Goal: Task Accomplishment & Management: Manage account settings

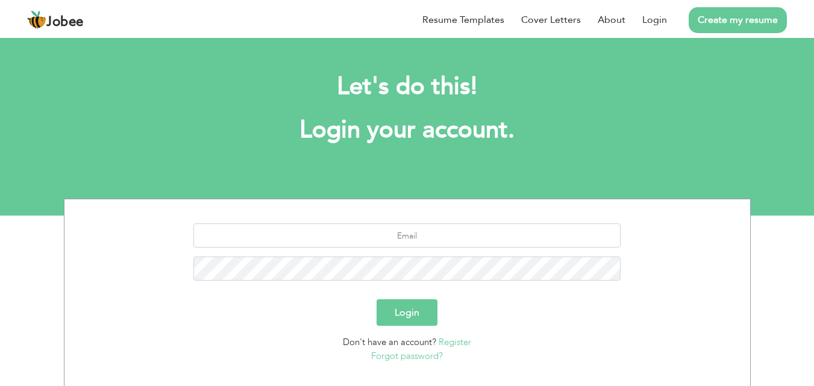
click at [450, 343] on link "Register" at bounding box center [454, 342] width 33 height 12
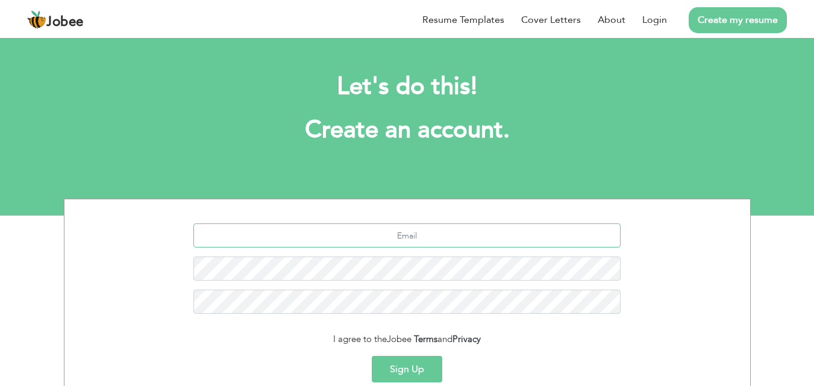
click at [419, 238] on input "text" at bounding box center [406, 235] width 427 height 24
type input "[PERSON_NAME][EMAIL_ADDRESS][DOMAIN_NAME]"
click at [402, 365] on button "Sign Up" at bounding box center [407, 369] width 70 height 27
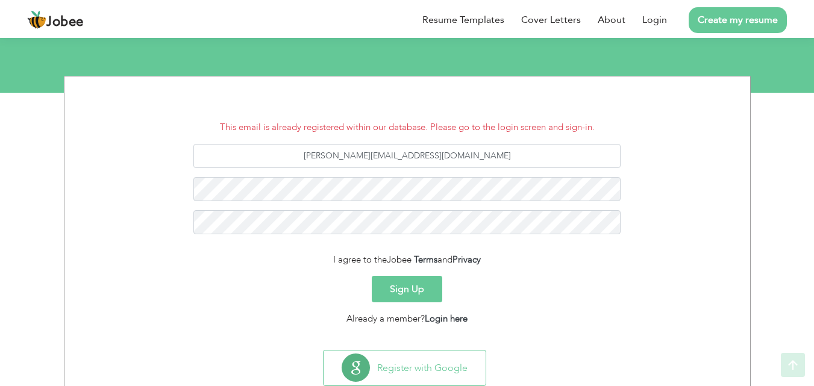
scroll to position [157, 0]
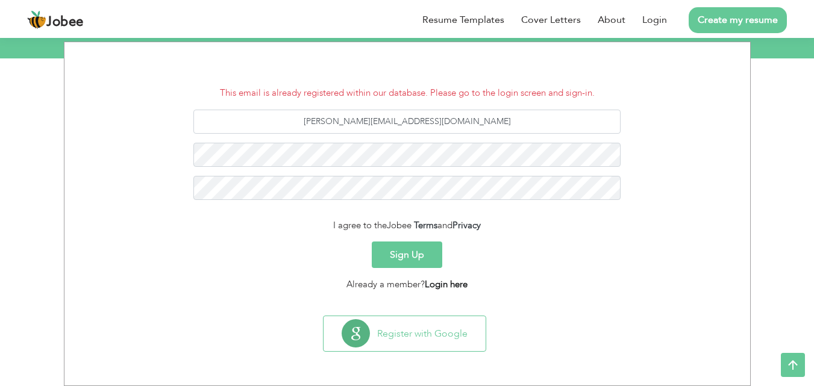
click at [445, 286] on link "Login here" at bounding box center [446, 284] width 43 height 12
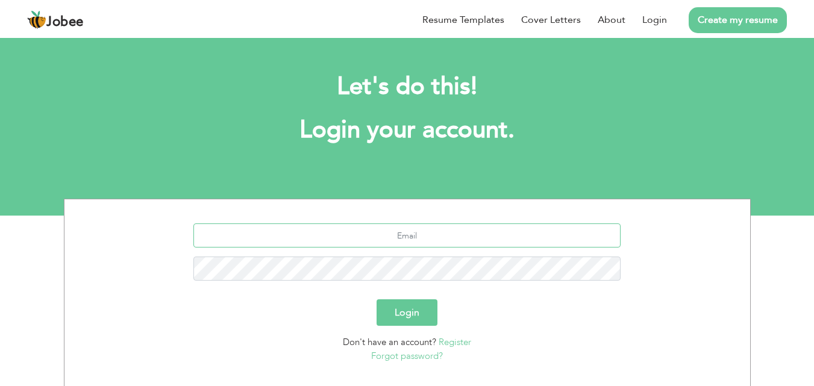
click at [424, 239] on input "text" at bounding box center [406, 235] width 427 height 24
type input "F"
type input "[PERSON_NAME][EMAIL_ADDRESS][DOMAIN_NAME]"
click at [376, 299] on button "Login" at bounding box center [406, 312] width 61 height 27
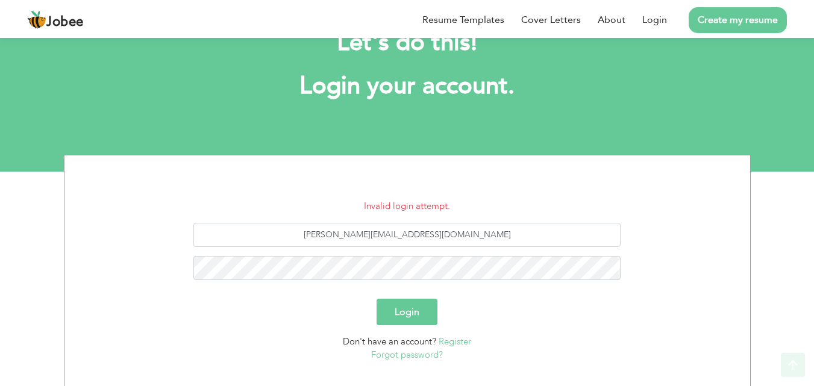
scroll to position [73, 0]
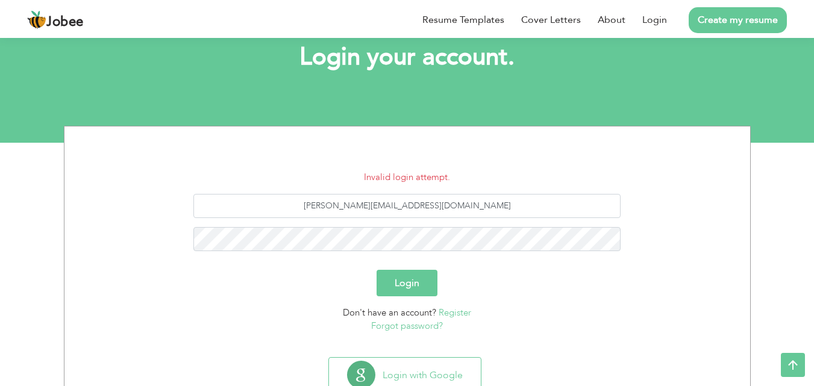
click at [401, 328] on link "Forgot password?" at bounding box center [407, 326] width 72 height 12
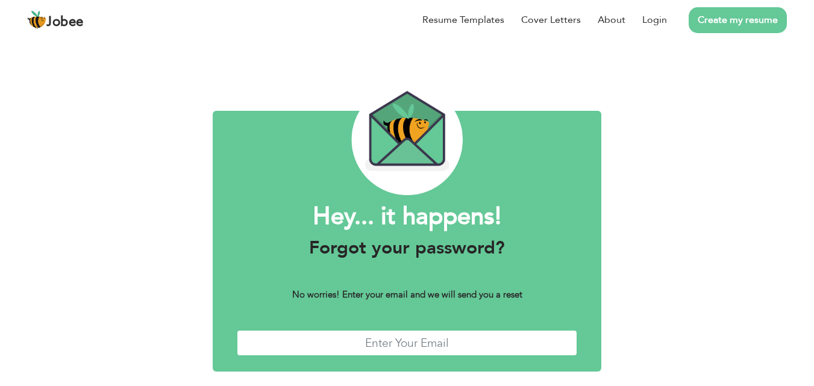
click at [386, 347] on input "text" at bounding box center [407, 343] width 341 height 26
type input "[PERSON_NAME][EMAIL_ADDRESS][DOMAIN_NAME]"
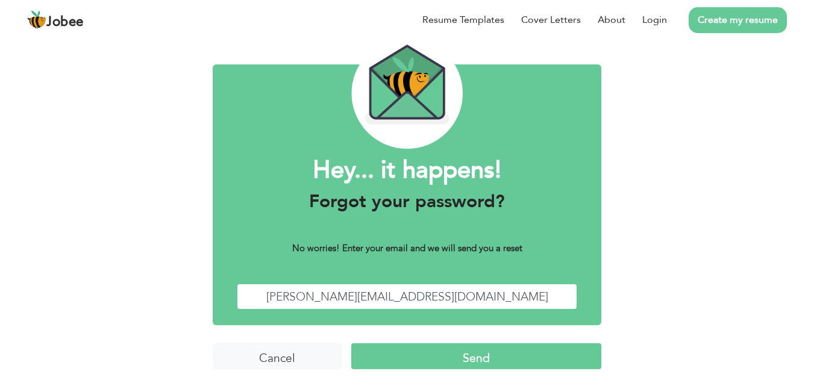
scroll to position [48, 0]
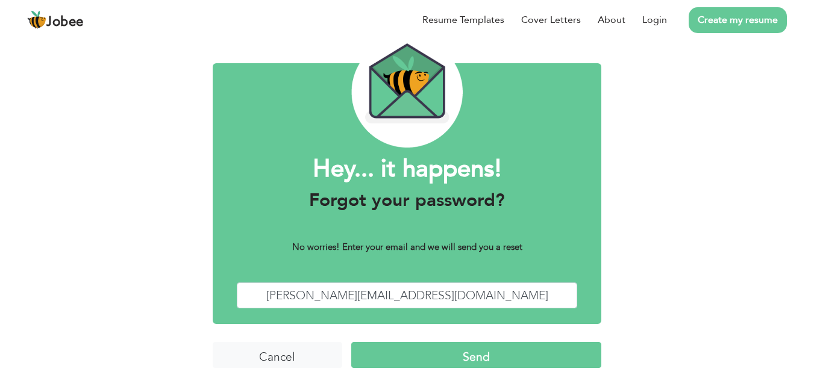
click at [581, 348] on input "Send" at bounding box center [476, 355] width 250 height 26
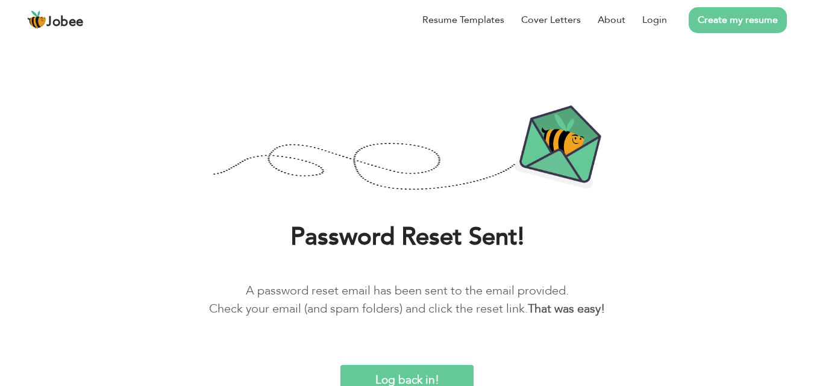
scroll to position [23, 0]
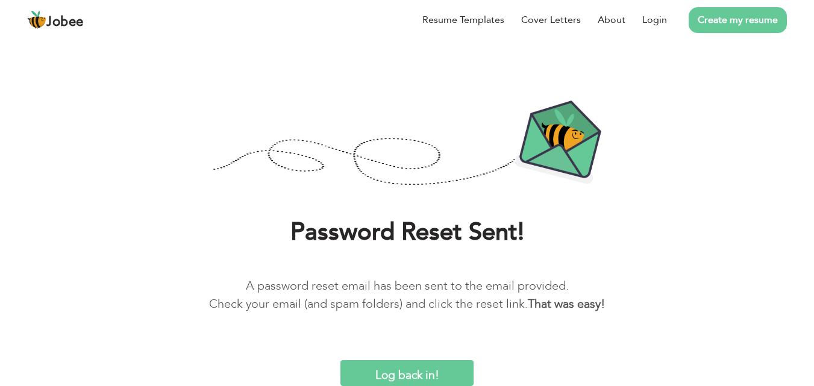
click at [405, 369] on input "Log back in!" at bounding box center [406, 373] width 133 height 26
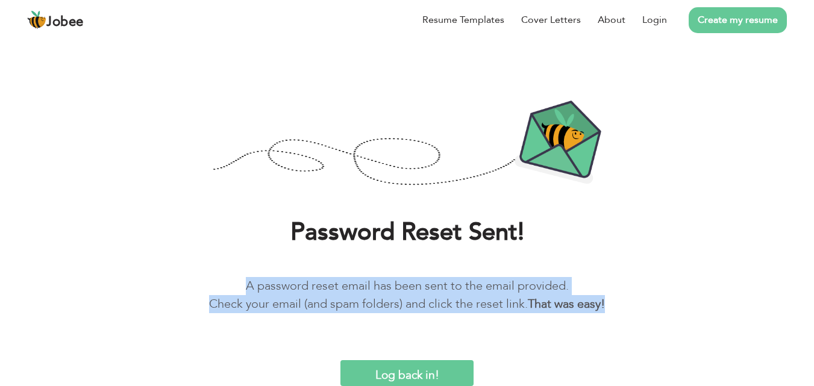
drag, startPoint x: 799, startPoint y: 284, endPoint x: 822, endPoint y: 309, distance: 34.1
click at [813, 309] on html "Jobee Resume Templates Cover Letters About Login Create my resume Password Rese…" at bounding box center [407, 181] width 814 height 409
click at [407, 367] on input "Log back in!" at bounding box center [406, 373] width 133 height 26
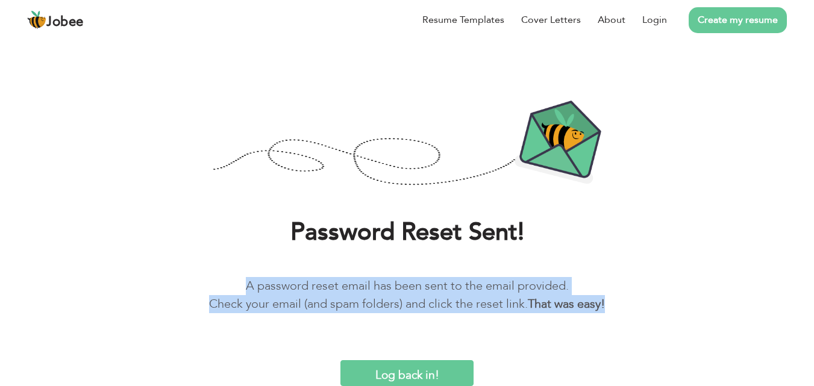
click at [413, 373] on input "Log back in!" at bounding box center [406, 373] width 133 height 26
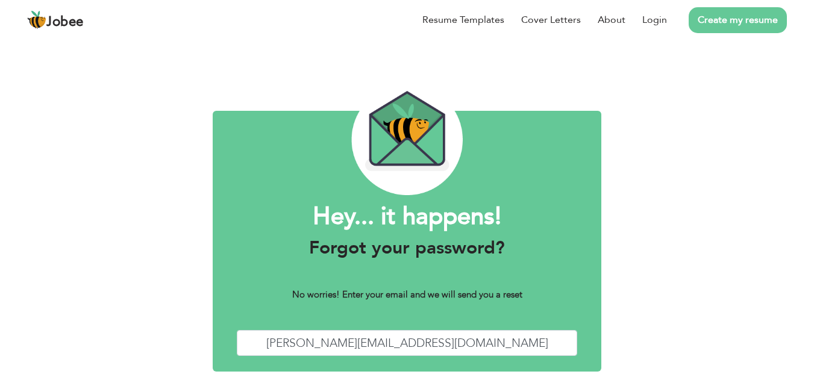
scroll to position [40, 0]
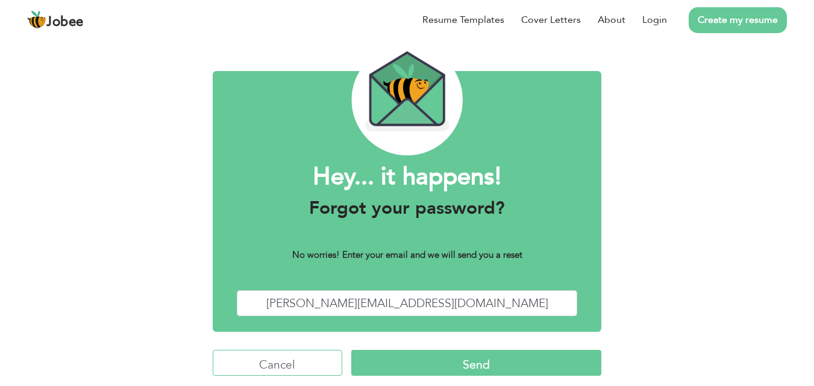
click at [255, 366] on input "Cancel" at bounding box center [277, 363] width 129 height 26
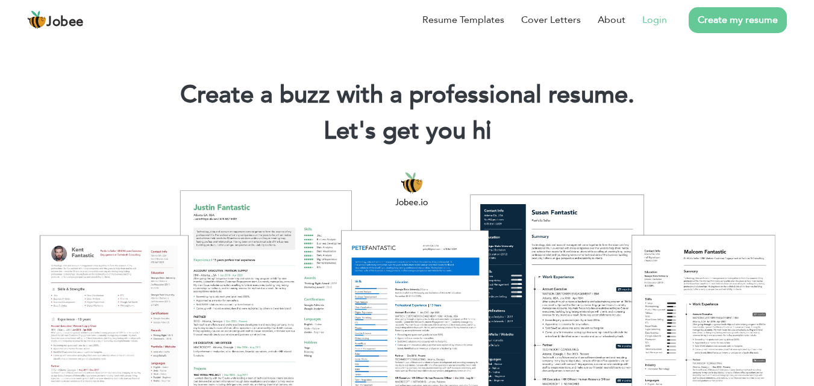
click at [649, 21] on link "Login" at bounding box center [654, 20] width 25 height 14
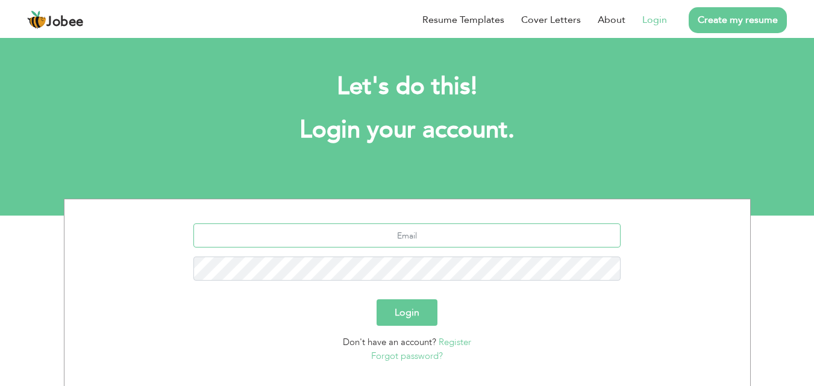
click at [402, 231] on input "text" at bounding box center [406, 235] width 427 height 24
type input "farmanullah.developer@gmail.com"
click at [376, 299] on button "Login" at bounding box center [406, 312] width 61 height 27
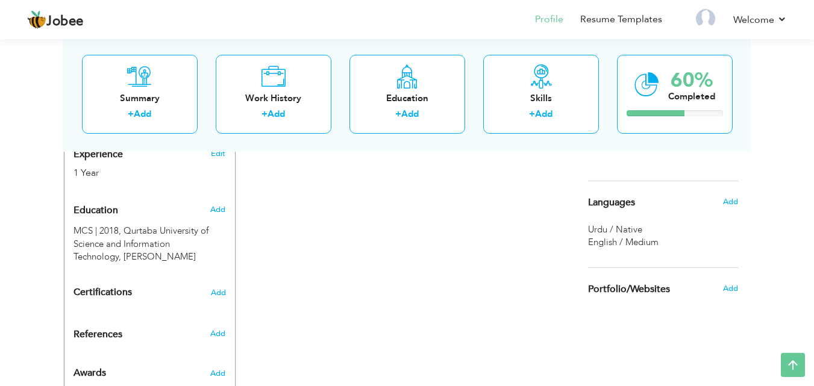
scroll to position [507, 0]
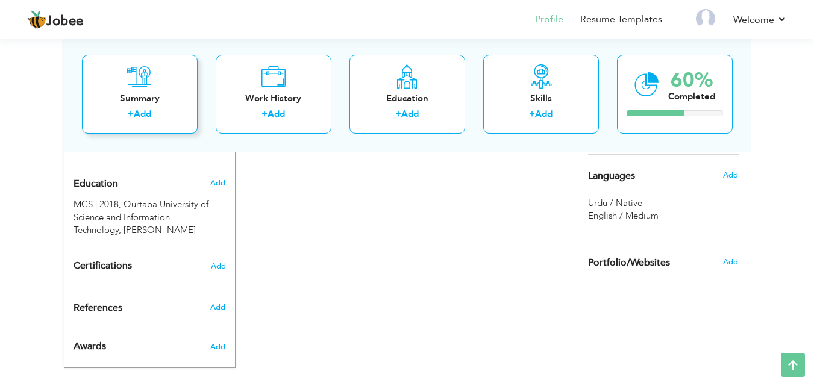
click at [136, 98] on div "Summary" at bounding box center [140, 98] width 96 height 13
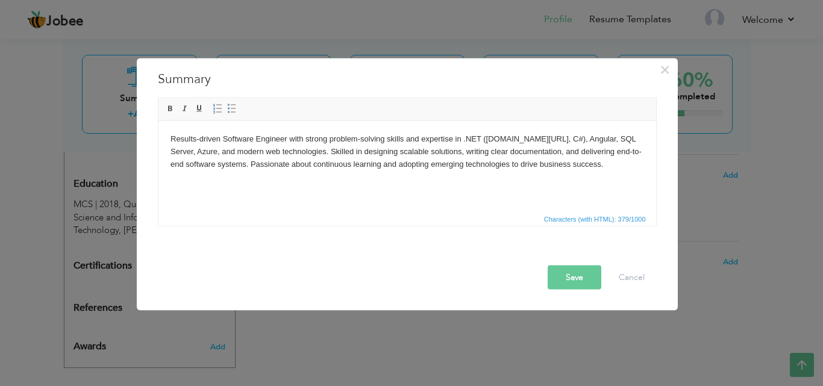
click at [564, 269] on button "Save" at bounding box center [575, 277] width 54 height 24
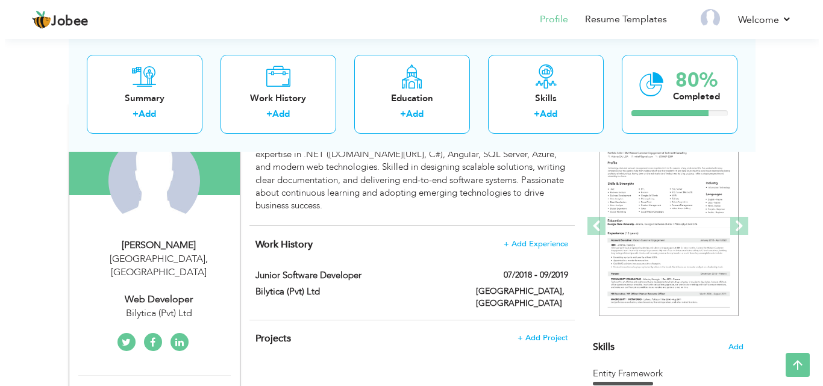
scroll to position [130, 0]
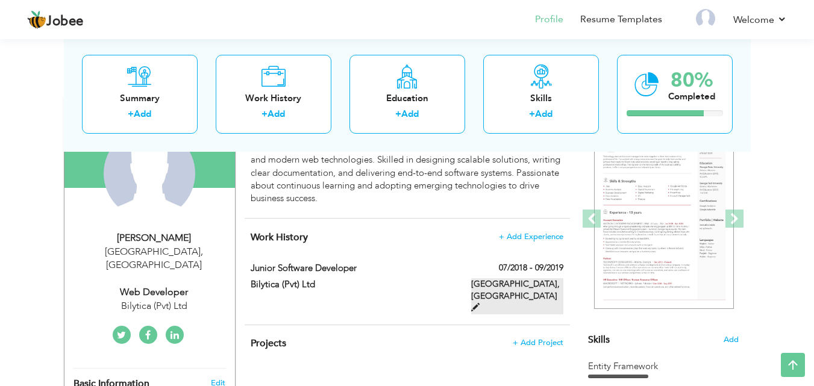
click at [479, 303] on span at bounding box center [475, 307] width 8 height 8
type input "Junior Software Developer"
type input "Bilytica (Pvt) Ltd"
type input "07/2018"
type input "09/2019"
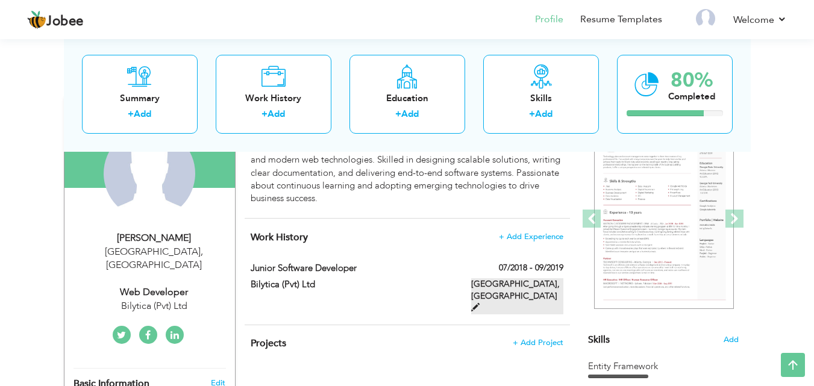
type input "[GEOGRAPHIC_DATA]"
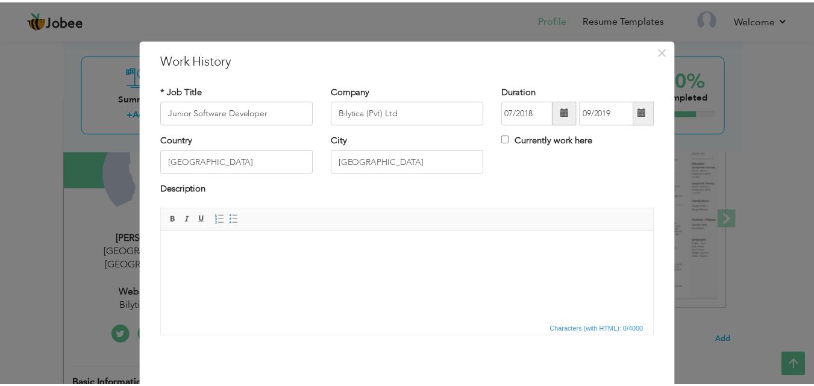
scroll to position [48, 0]
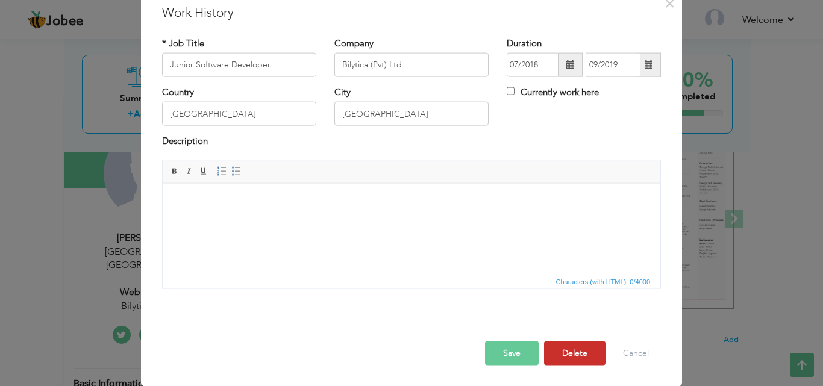
click at [579, 354] on button "Delete" at bounding box center [574, 353] width 61 height 24
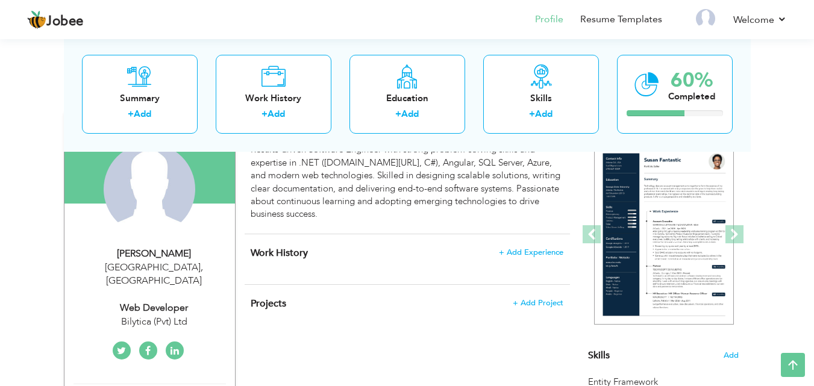
scroll to position [117, 0]
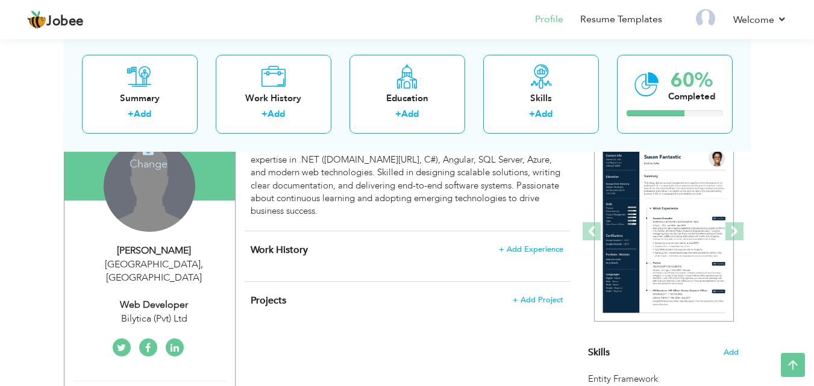
click at [160, 216] on div "Change Remove" at bounding box center [150, 186] width 92 height 92
click at [149, 159] on h4 "Change" at bounding box center [148, 156] width 86 height 29
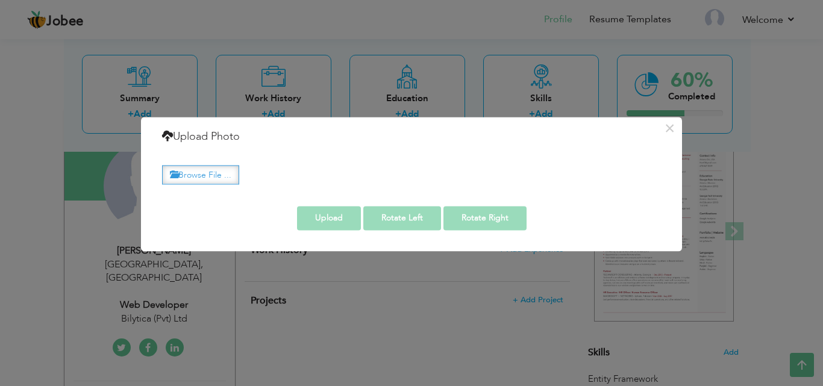
click at [220, 178] on label "Browse File ..." at bounding box center [200, 175] width 77 height 19
click at [0, 0] on input "Browse File ..." at bounding box center [0, 0] width 0 height 0
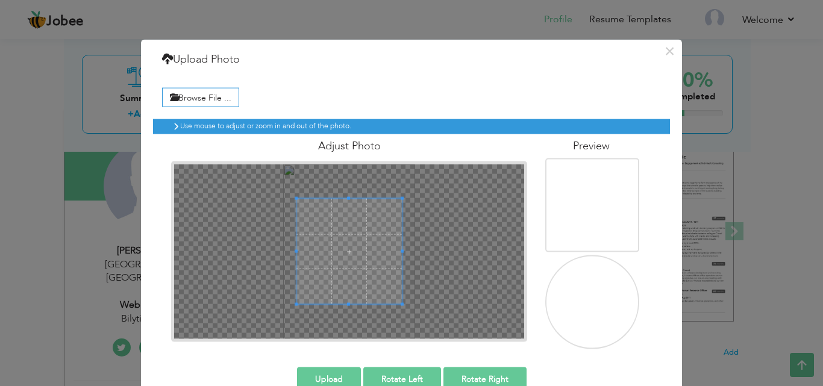
click at [327, 377] on button "Upload" at bounding box center [329, 379] width 64 height 24
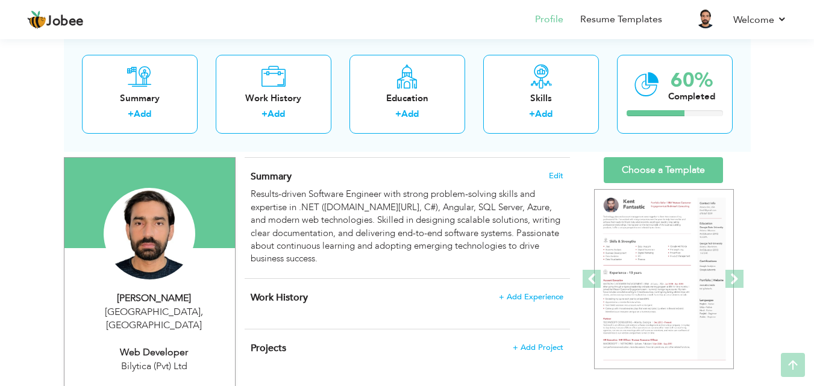
scroll to position [83, 0]
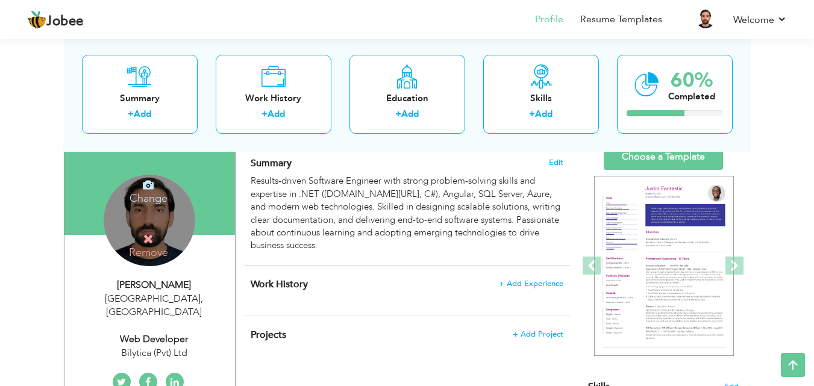
click at [146, 238] on icon at bounding box center [148, 239] width 11 height 11
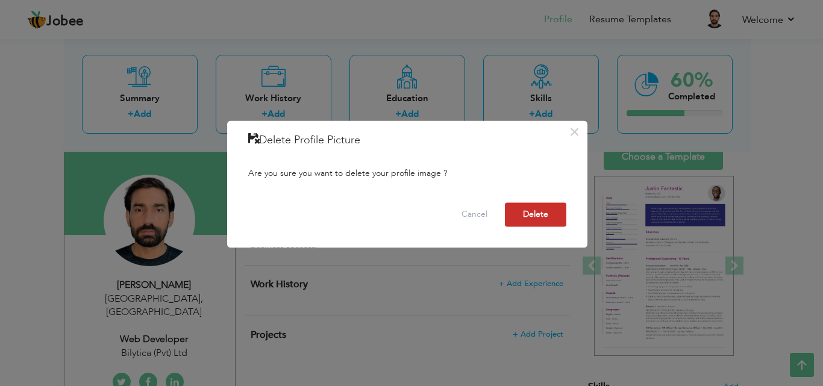
click at [523, 212] on button "Delete" at bounding box center [535, 214] width 61 height 24
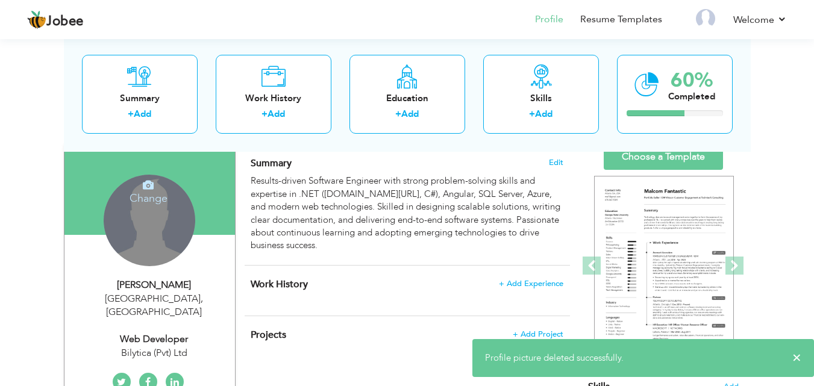
click at [155, 192] on h4 "Change" at bounding box center [148, 190] width 86 height 29
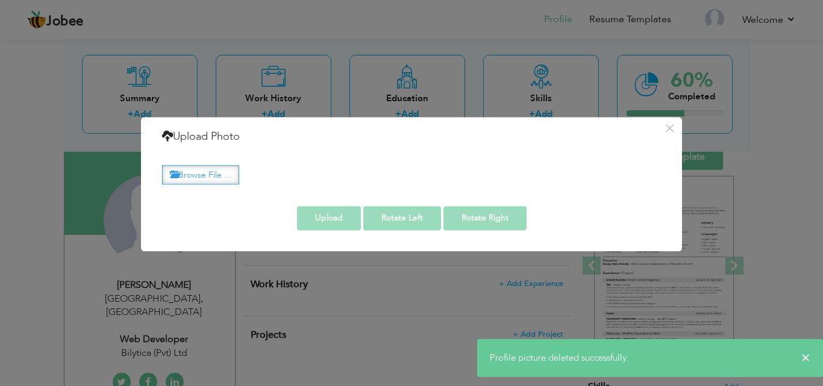
click at [204, 175] on label "Browse File ..." at bounding box center [200, 175] width 77 height 19
click at [0, 0] on input "Browse File ..." at bounding box center [0, 0] width 0 height 0
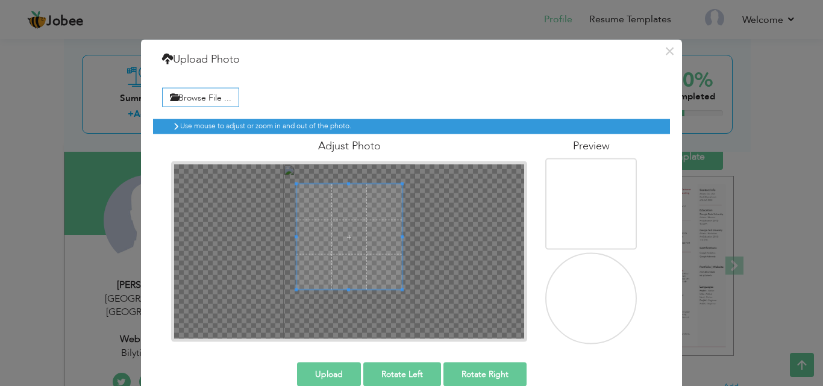
click at [343, 228] on span at bounding box center [348, 236] width 105 height 105
click at [360, 235] on span at bounding box center [353, 235] width 105 height 105
click at [341, 371] on button "Upload" at bounding box center [329, 374] width 64 height 24
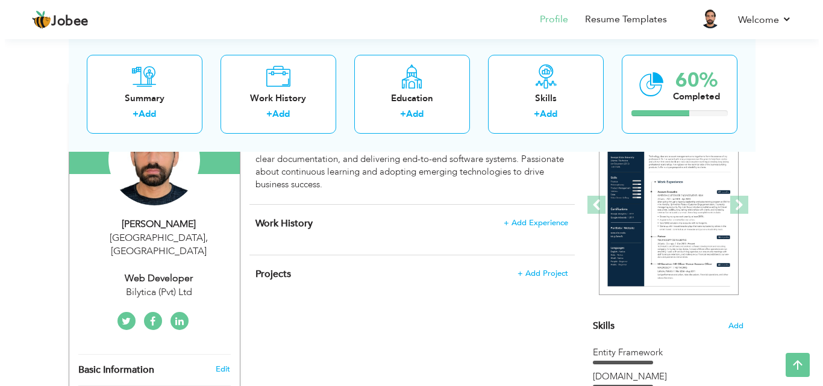
scroll to position [141, 0]
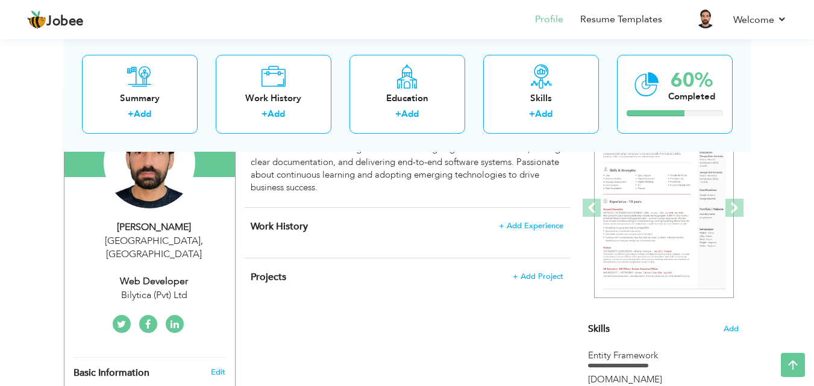
click at [167, 243] on div "Lahore , Pakistan" at bounding box center [153, 248] width 161 height 28
type input "Farman"
type input "Ullah"
type input "03422634330"
select select "number:166"
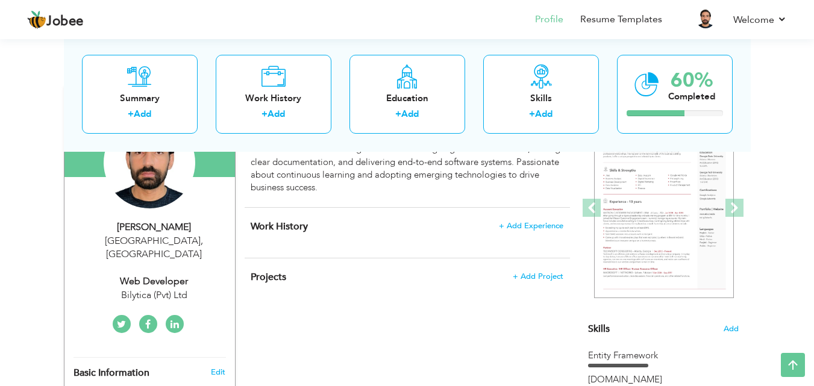
type input "[GEOGRAPHIC_DATA]"
select select "number:3"
type input "Bilytica (Pvt) Ltd"
type input "Web Developer"
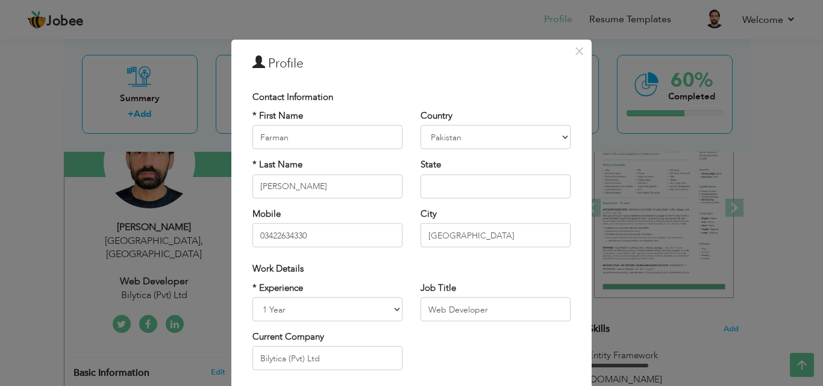
click at [158, 231] on div "× Profile Contact Information * First Name Farman * Last Name Ullah" at bounding box center [411, 193] width 823 height 386
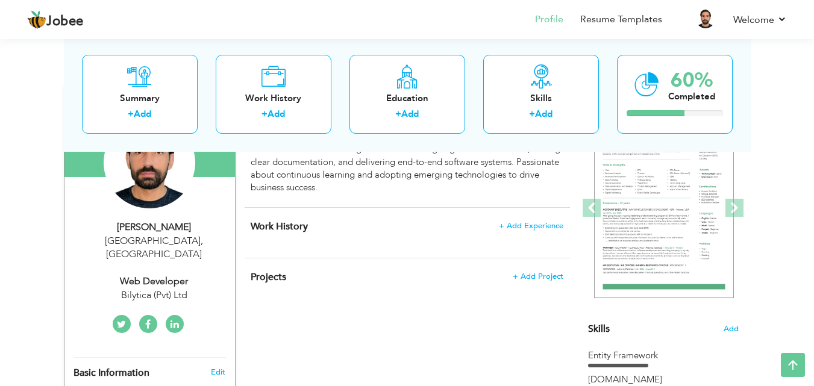
click at [154, 244] on div "Lahore , Pakistan" at bounding box center [153, 248] width 161 height 28
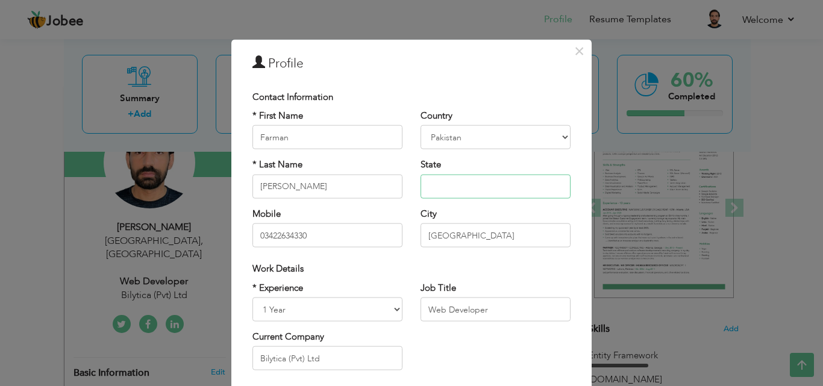
click at [428, 189] on input "text" at bounding box center [495, 186] width 150 height 24
type input "Punjab"
drag, startPoint x: 428, startPoint y: 189, endPoint x: 734, endPoint y: 305, distance: 327.5
click at [734, 305] on div "× Profile Contact Information * First Name Farman * Last Name Ullah" at bounding box center [411, 193] width 823 height 386
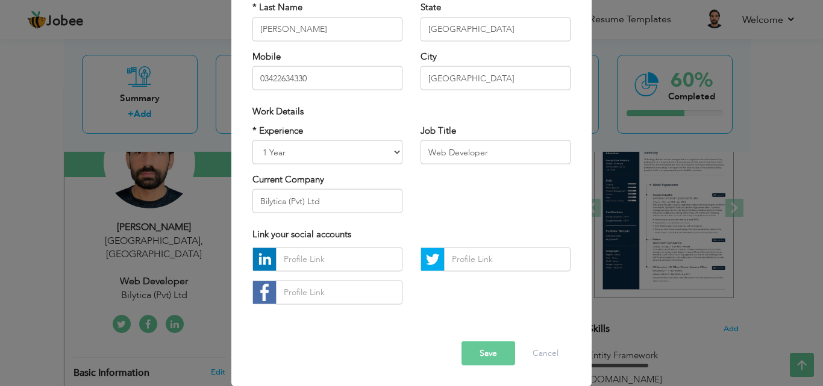
click at [465, 345] on button "Save" at bounding box center [488, 353] width 54 height 24
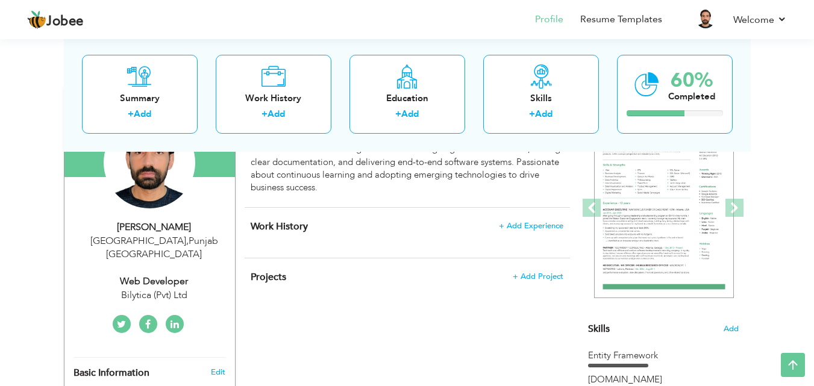
click at [177, 275] on div "Web Developer" at bounding box center [153, 282] width 161 height 14
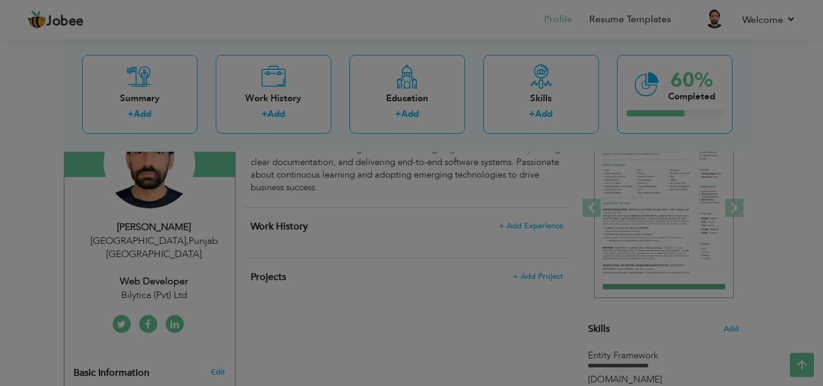
scroll to position [0, 0]
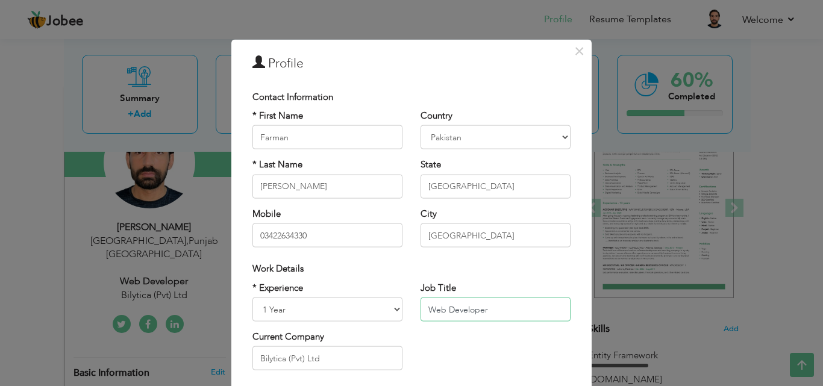
click at [446, 310] on input "Web Developer" at bounding box center [495, 310] width 150 height 24
paste input "Senior Software Engine"
type input "Senior Software Engineer"
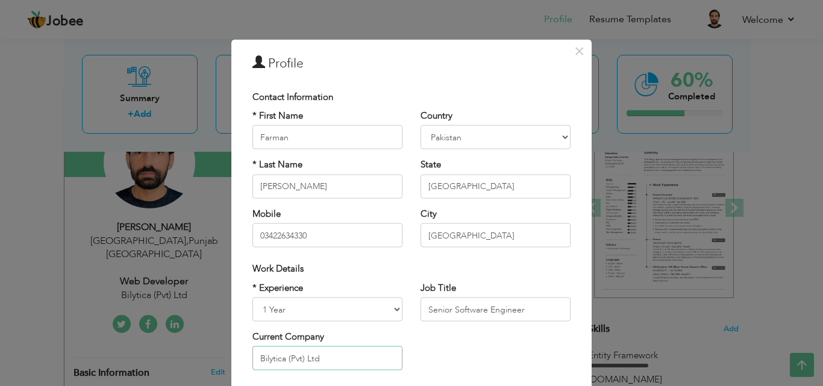
click at [351, 348] on input "Bilytica (Pvt) Ltd" at bounding box center [327, 358] width 150 height 24
click at [281, 358] on input "Bilytica (Pvt) Ltd" at bounding box center [327, 358] width 150 height 24
drag, startPoint x: 281, startPoint y: 358, endPoint x: 249, endPoint y: 360, distance: 32.6
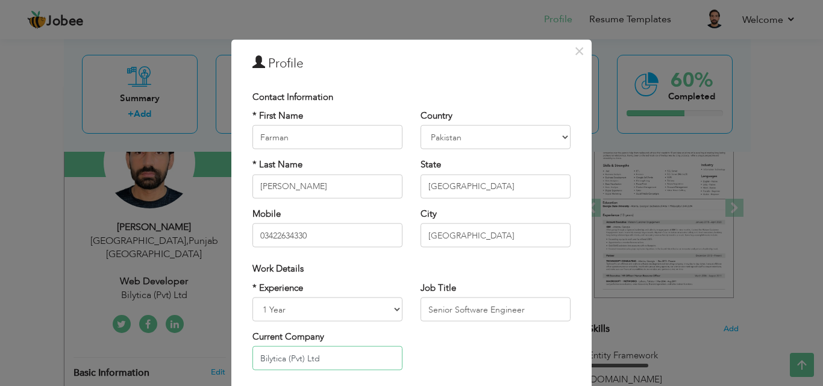
click at [252, 360] on input "Bilytica (Pvt) Ltd" at bounding box center [327, 358] width 150 height 24
paste input "ArhamSoft"
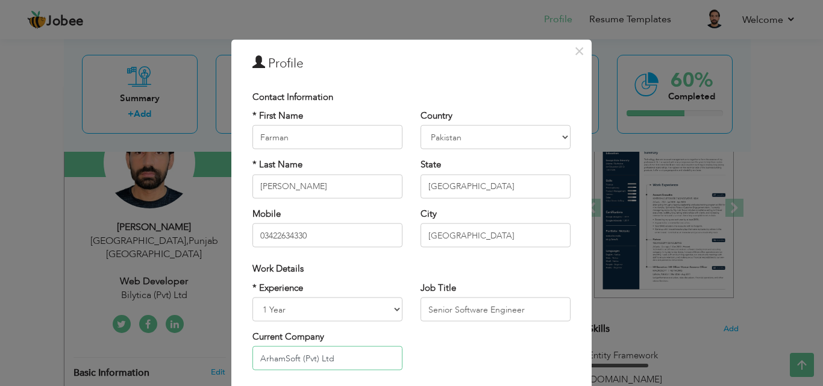
type input "ArhamSoft (Pvt) Ltd"
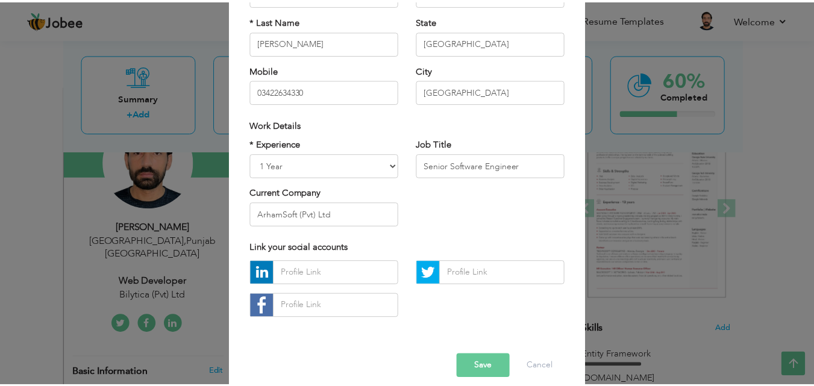
scroll to position [157, 0]
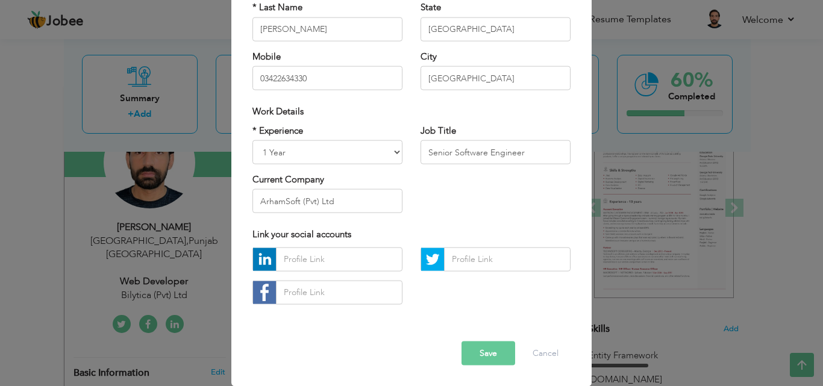
click at [465, 341] on button "Save" at bounding box center [488, 353] width 54 height 24
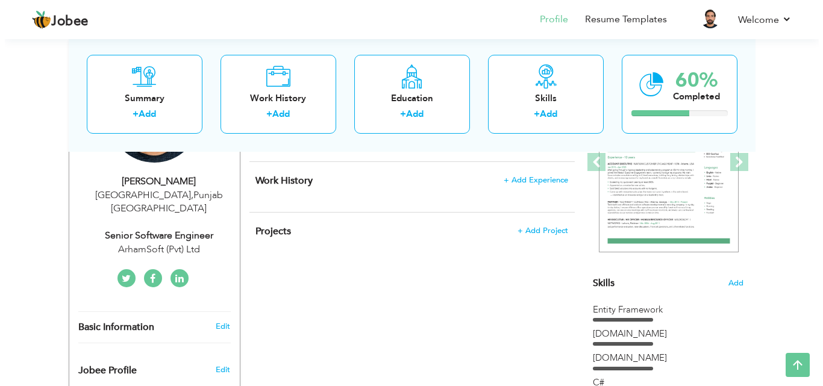
scroll to position [190, 0]
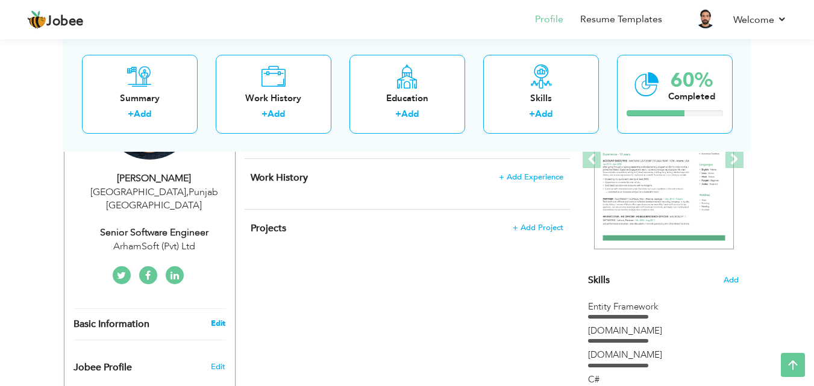
click at [213, 318] on link "Edit" at bounding box center [218, 323] width 14 height 11
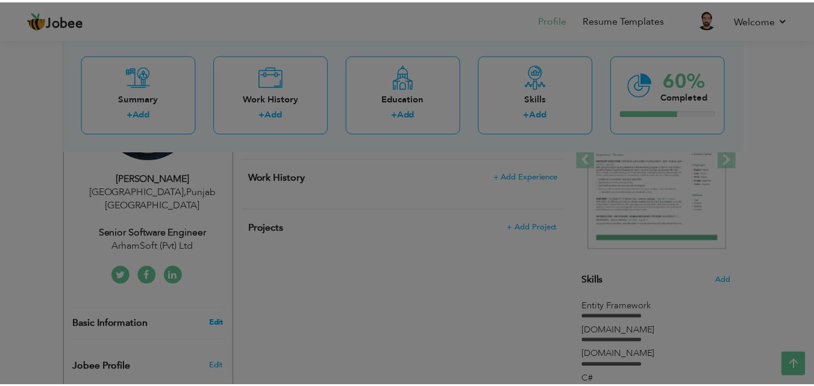
scroll to position [0, 0]
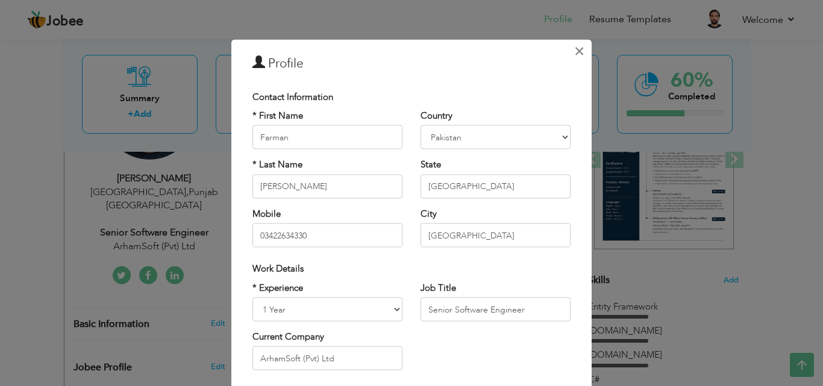
click at [569, 53] on button "×" at bounding box center [578, 50] width 19 height 19
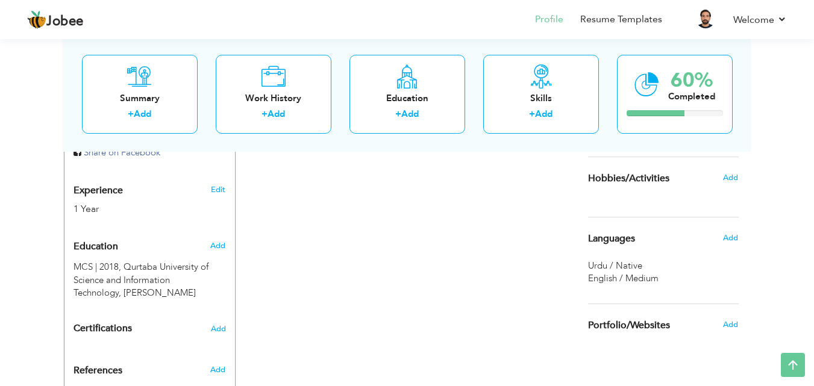
scroll to position [446, 0]
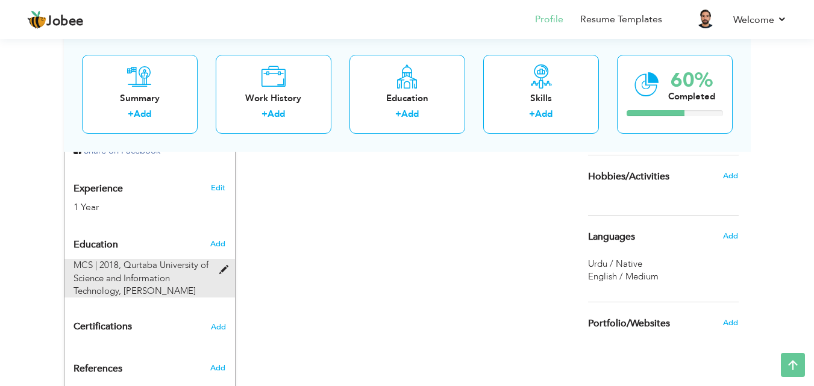
click at [217, 259] on div "MCS | 2018, Qurtaba University of Science and Information Technology, Dera Isma…" at bounding box center [142, 278] width 156 height 39
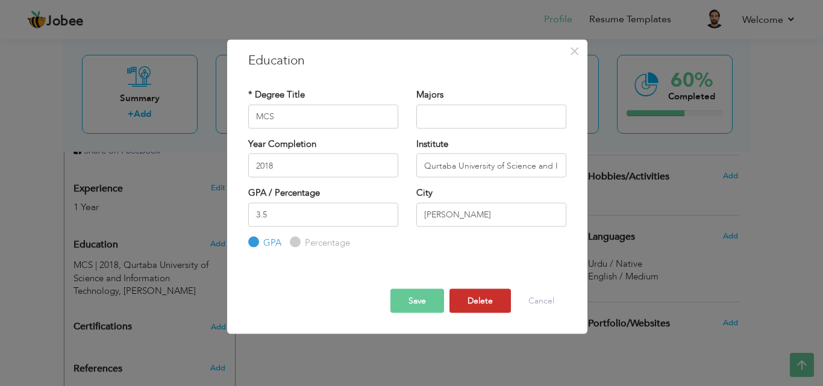
click at [496, 299] on button "Delete" at bounding box center [479, 301] width 61 height 24
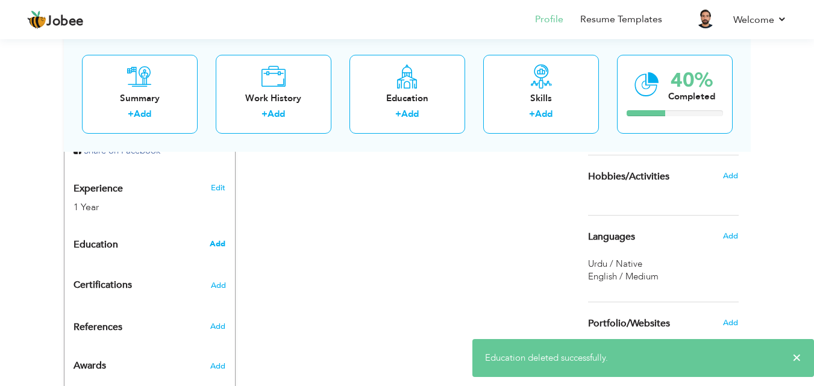
click at [219, 239] on span "Add" at bounding box center [218, 244] width 16 height 11
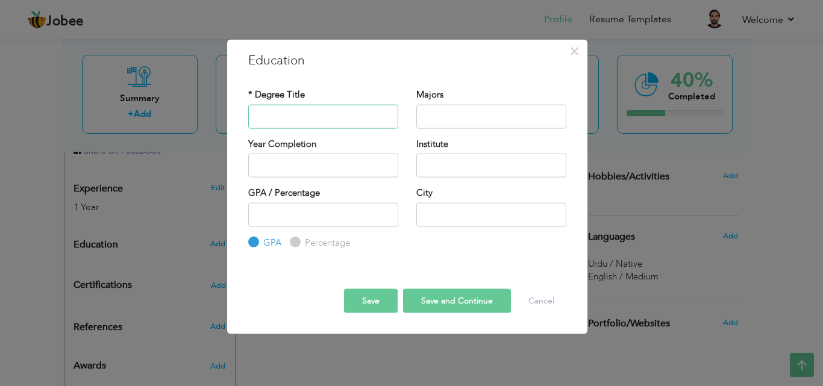
paste input "FSC"
type input "FSC"
click at [467, 122] on input "text" at bounding box center [491, 116] width 150 height 24
paste input "Pre-Engineering"
type input "Pre-Engineering"
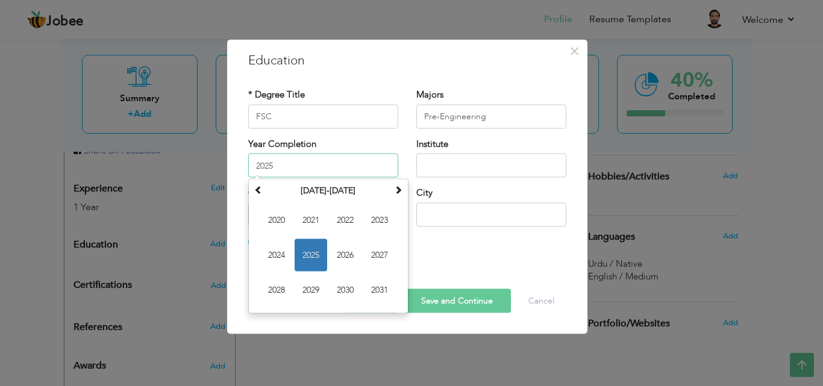
click at [348, 167] on input "2025" at bounding box center [323, 166] width 150 height 24
paste input "2013"
click at [348, 167] on input "20252013" at bounding box center [323, 166] width 150 height 24
click at [310, 168] on input "20252013" at bounding box center [323, 166] width 150 height 24
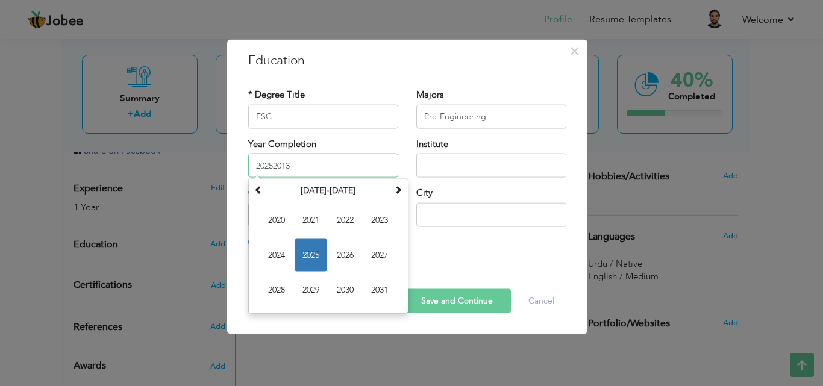
click at [310, 168] on input "20252013" at bounding box center [323, 166] width 150 height 24
paste input "text"
type input "2013"
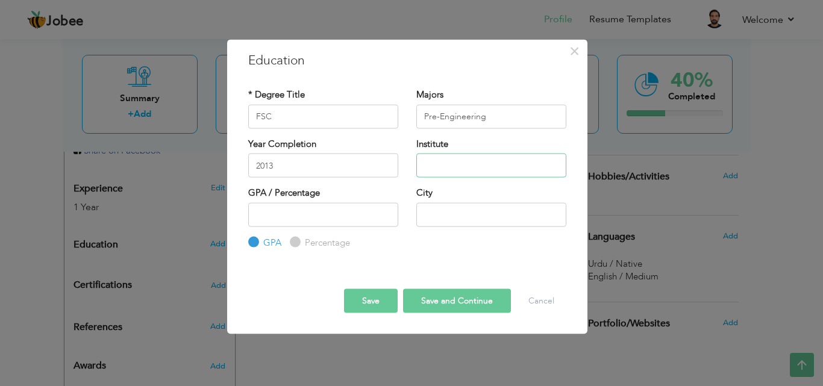
click at [453, 167] on input "text" at bounding box center [491, 166] width 150 height 24
paste input "Govt Degree College"
type input "Govt Degree College"
click at [275, 214] on input "number" at bounding box center [323, 214] width 150 height 24
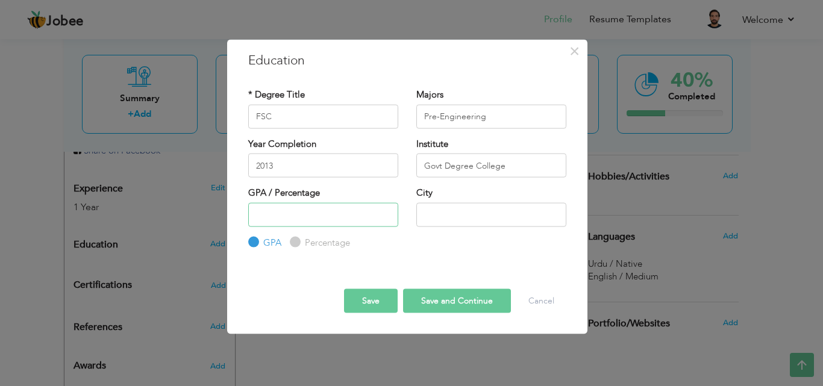
paste input "70"
type input "70"
click at [293, 244] on input "Percentage" at bounding box center [294, 243] width 8 height 8
radio input "true"
click at [438, 211] on input "text" at bounding box center [491, 214] width 150 height 24
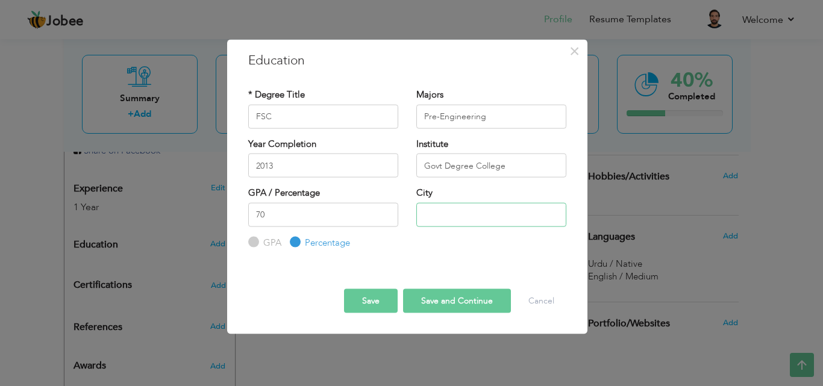
paste input "Tank"
type input "Tank"
click at [456, 295] on button "Save and Continue" at bounding box center [457, 301] width 108 height 24
radio input "true"
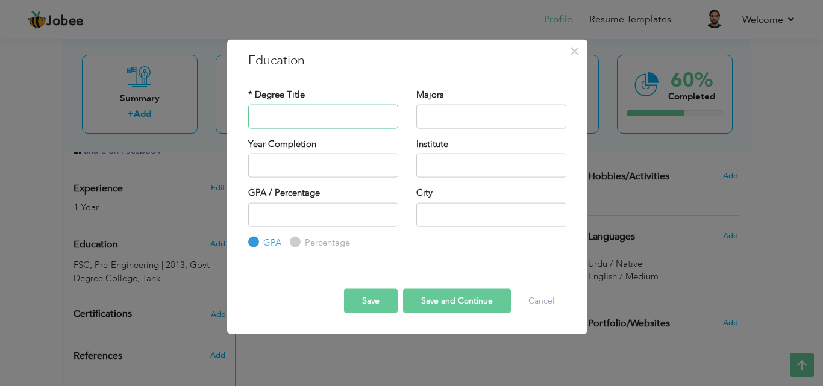
click at [345, 108] on input "text" at bounding box center [323, 116] width 150 height 24
paste input "BSC"
type input "BSC"
click at [434, 115] on input "text" at bounding box center [491, 116] width 150 height 24
paste input "Computer Science"
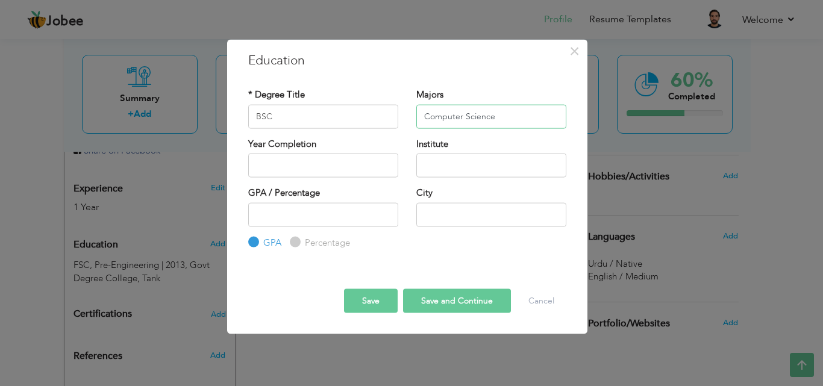
type input "Computer Science"
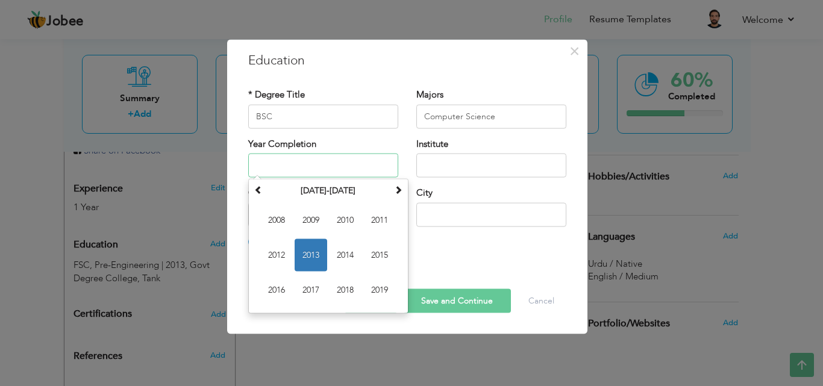
click at [324, 167] on input "text" at bounding box center [323, 166] width 150 height 24
paste input "2015"
type input "2015"
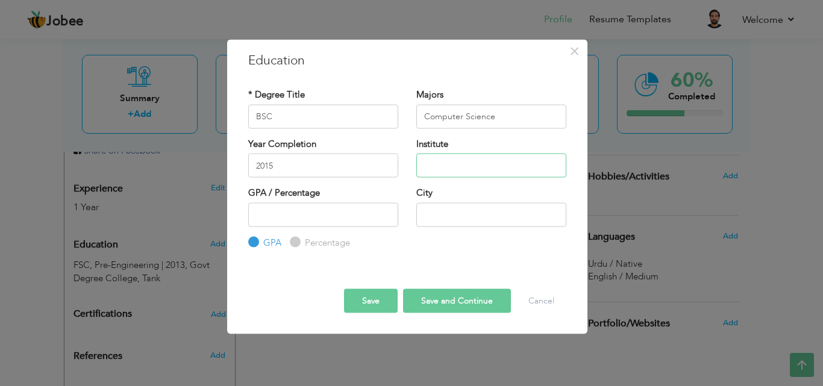
click at [450, 168] on input "text" at bounding box center [491, 166] width 150 height 24
paste input "Gomal University"
type input "Gomal University"
click at [349, 215] on input "number" at bounding box center [323, 214] width 150 height 24
paste input "70"
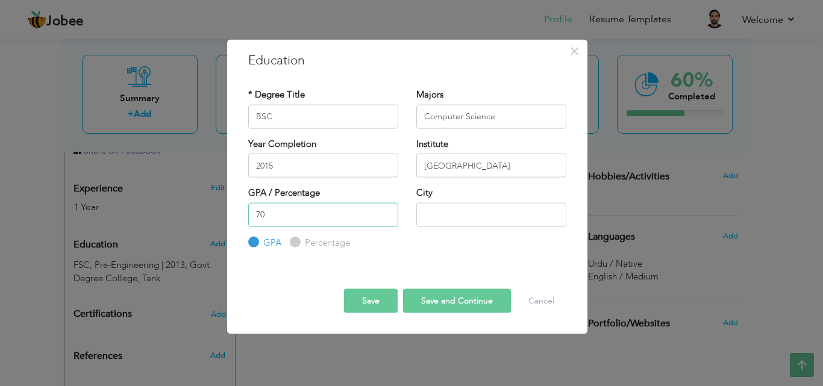
type input "70"
click at [295, 245] on input "Percentage" at bounding box center [294, 243] width 8 height 8
radio input "true"
click at [449, 222] on input "text" at bounding box center [491, 214] width 150 height 24
paste input "Dera Ismail Khan"
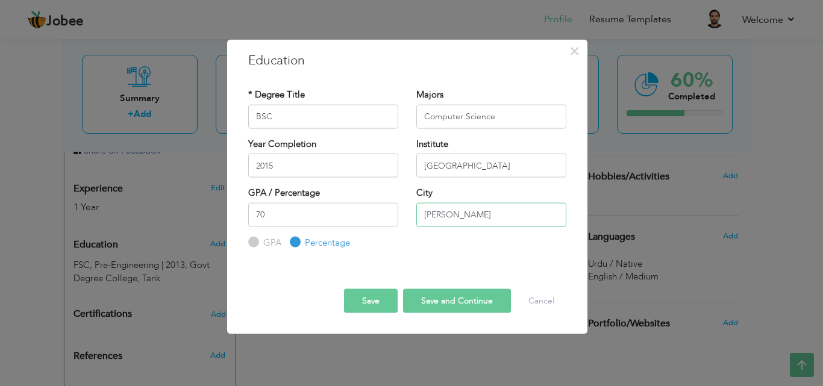
type input "Dera Ismail Khan"
click at [465, 305] on button "Save and Continue" at bounding box center [457, 301] width 108 height 24
radio input "true"
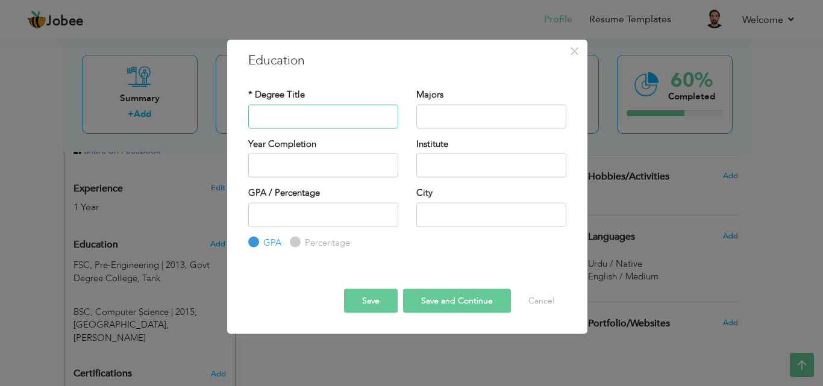
click at [320, 116] on input "text" at bounding box center [323, 116] width 150 height 24
paste input "MCS"
type input "MCS"
click at [445, 119] on input "text" at bounding box center [491, 116] width 150 height 24
paste input "Computer Science"
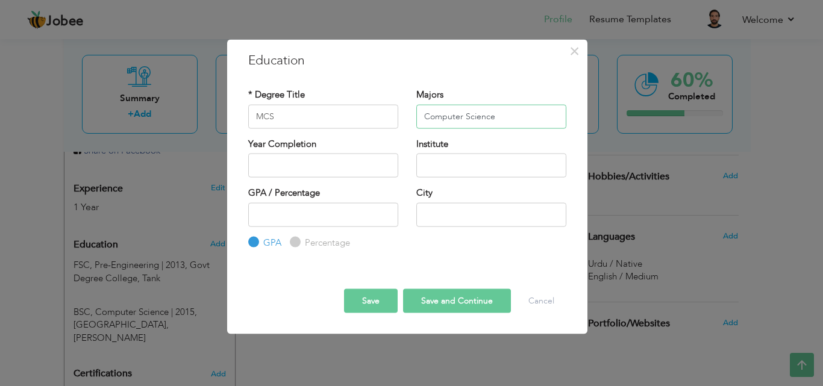
type input "Computer Science"
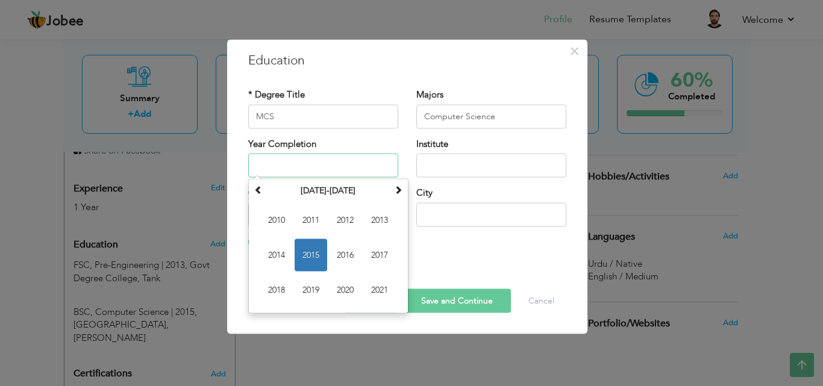
click at [298, 168] on input "text" at bounding box center [323, 166] width 150 height 24
paste input "2017"
type input "2017"
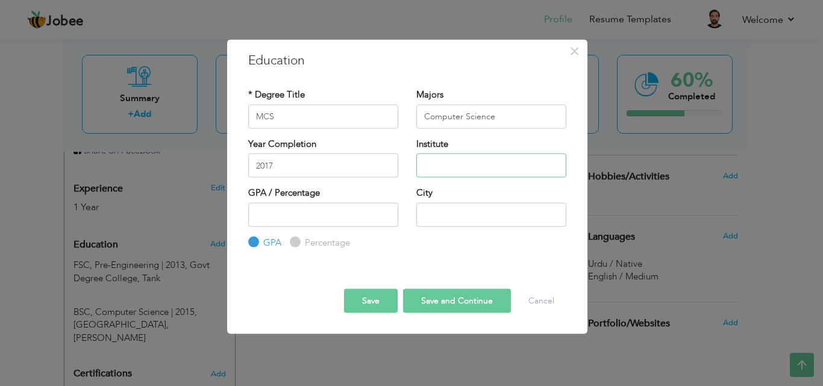
click at [440, 168] on input "text" at bounding box center [491, 166] width 150 height 24
paste input "Qurtuba University"
type input "Qurtuba University"
click at [333, 221] on input "number" at bounding box center [323, 214] width 150 height 24
paste input "3.5"
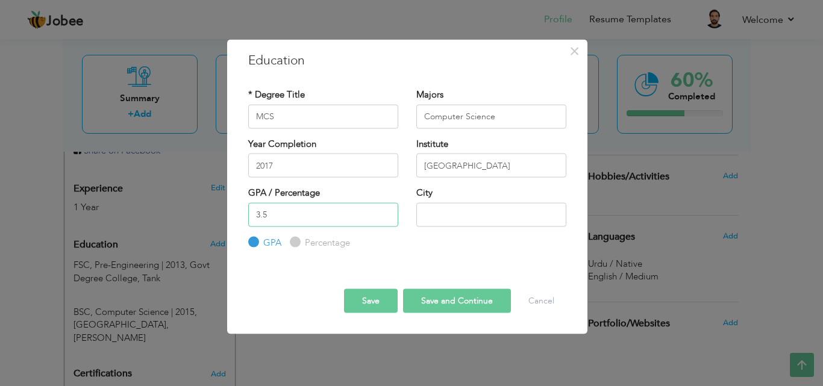
type input "3.5"
click at [453, 218] on input "text" at bounding box center [491, 214] width 150 height 24
paste input "Dera Ismail Khan"
type input "Dera Ismail Khan"
click at [378, 301] on button "Save" at bounding box center [371, 301] width 54 height 24
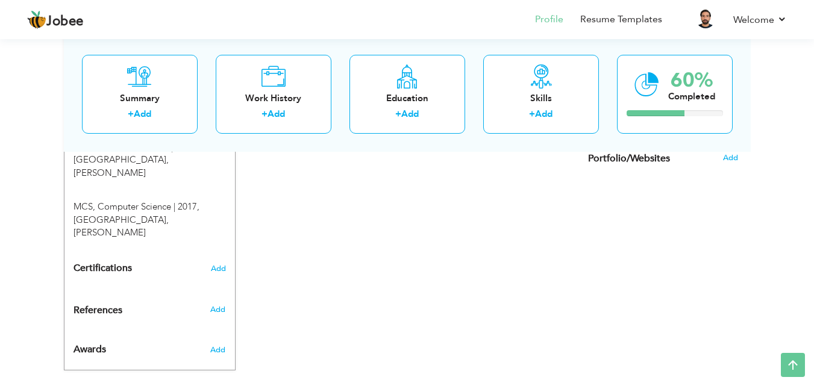
scroll to position [613, 0]
click at [221, 343] on span "Add" at bounding box center [218, 348] width 16 height 11
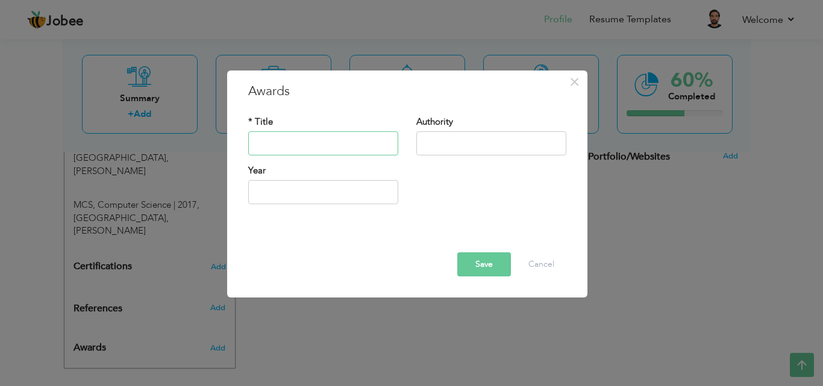
paste input "Shining Star Award"
type input "Shining Star Award"
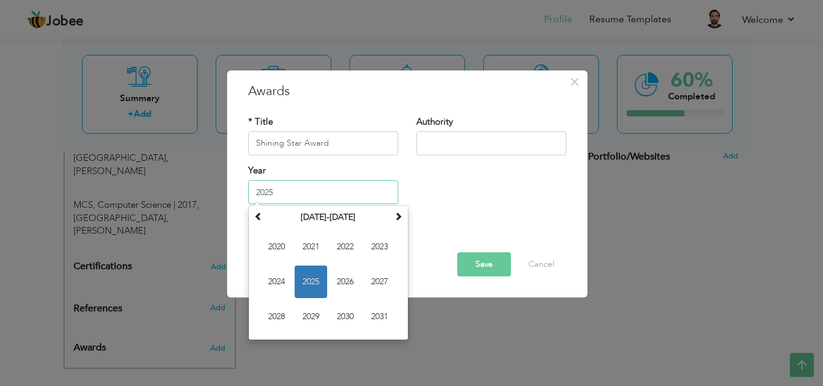
click at [283, 199] on input "2025" at bounding box center [323, 192] width 150 height 24
paste input "2024"
click at [283, 199] on input "20252024" at bounding box center [323, 192] width 150 height 24
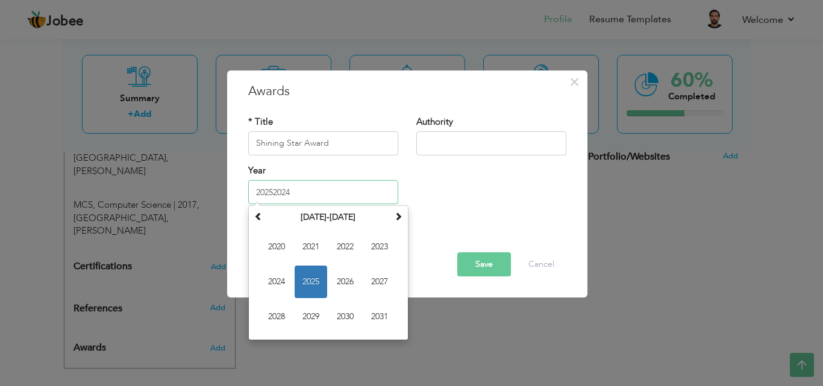
paste input "text"
type input "2024"
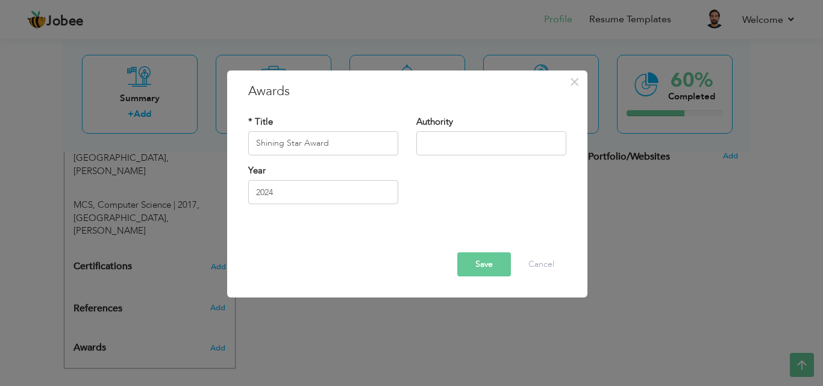
click at [487, 266] on button "Save" at bounding box center [484, 264] width 54 height 24
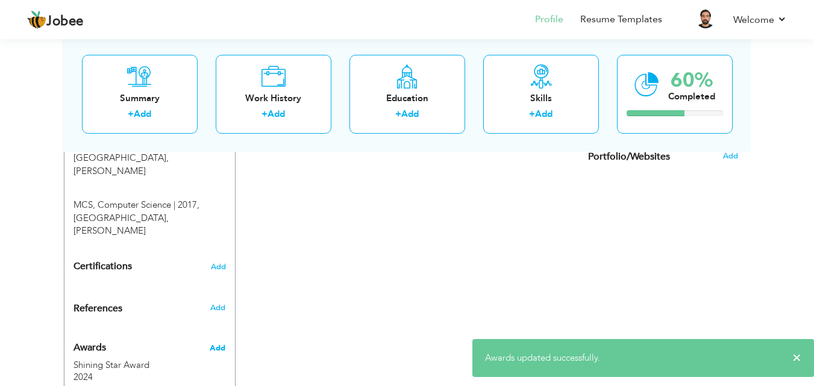
click at [223, 343] on span "Add" at bounding box center [218, 348] width 16 height 11
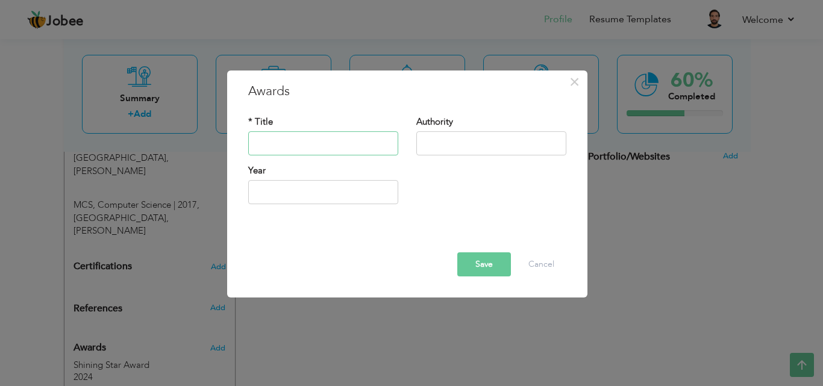
click at [347, 145] on input "text" at bounding box center [323, 143] width 150 height 24
paste input "Impactful Player Award"
type input "Impactful Player Award"
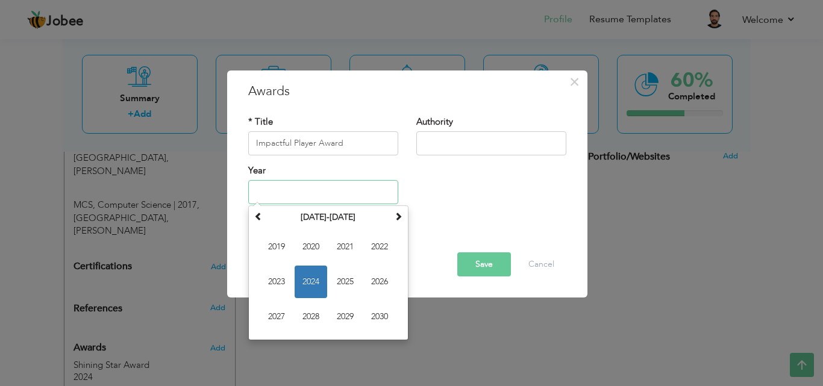
click at [293, 186] on input "text" at bounding box center [323, 192] width 150 height 24
paste input "2025"
type input "2025"
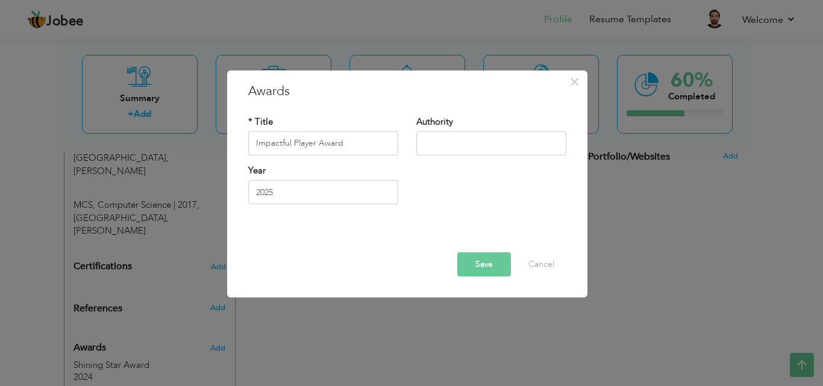
click at [488, 263] on button "Save" at bounding box center [484, 264] width 54 height 24
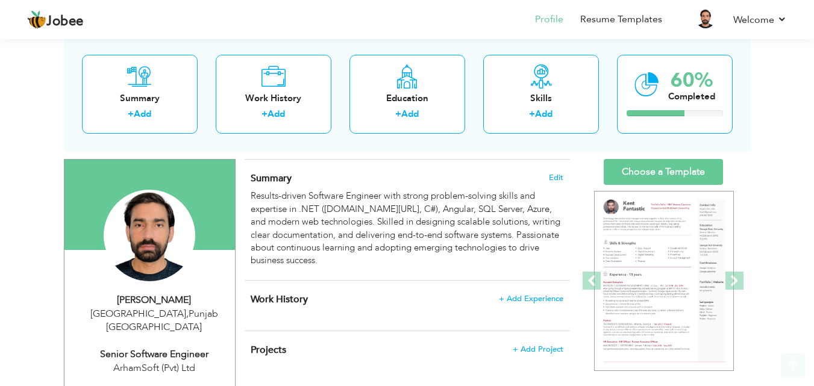
scroll to position [73, 0]
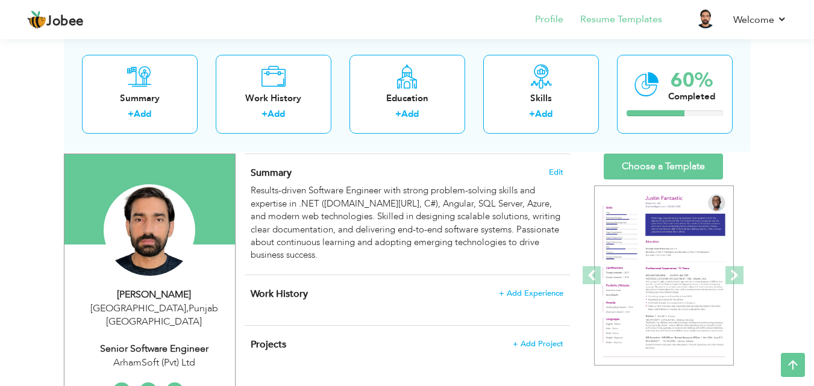
click at [629, 30] on li "Resume Templates" at bounding box center [612, 20] width 99 height 33
click at [632, 23] on link "Resume Templates" at bounding box center [621, 20] width 82 height 14
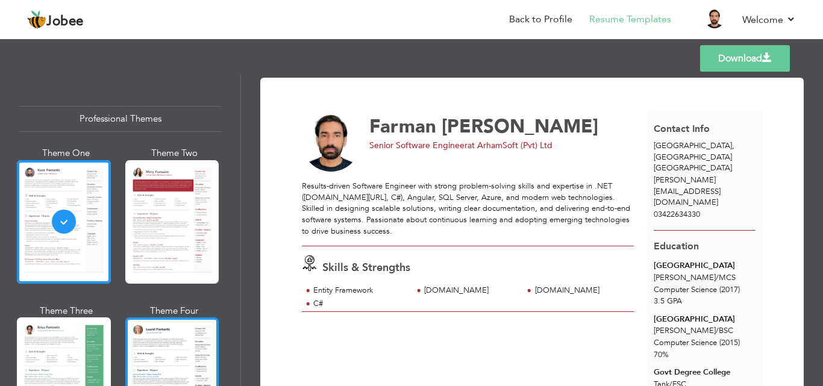
click at [160, 335] on div at bounding box center [172, 378] width 94 height 123
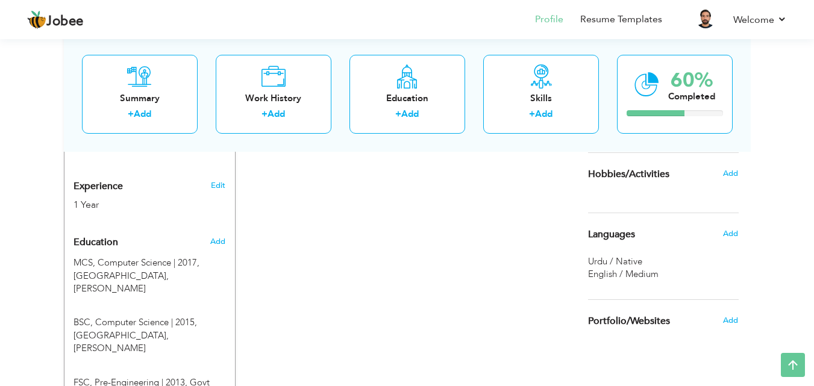
scroll to position [418, 0]
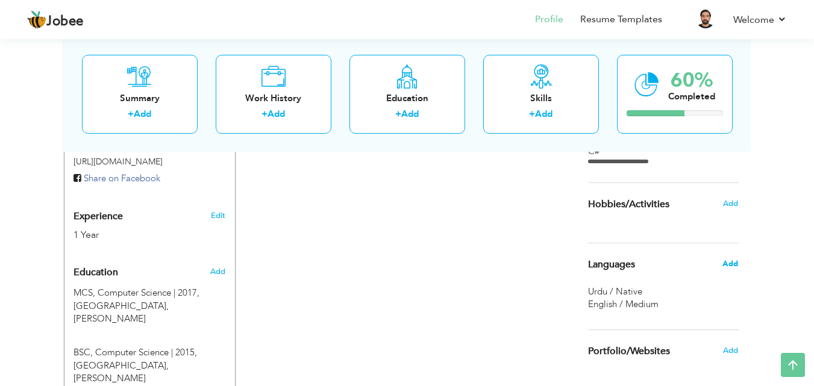
click at [725, 261] on span "Add" at bounding box center [730, 263] width 16 height 11
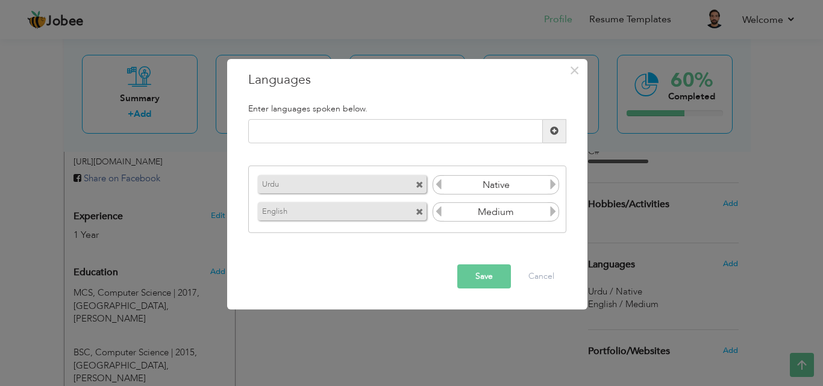
click at [551, 185] on icon at bounding box center [553, 184] width 11 height 11
click at [440, 187] on icon at bounding box center [438, 184] width 11 height 11
click at [489, 279] on button "Save" at bounding box center [484, 276] width 54 height 24
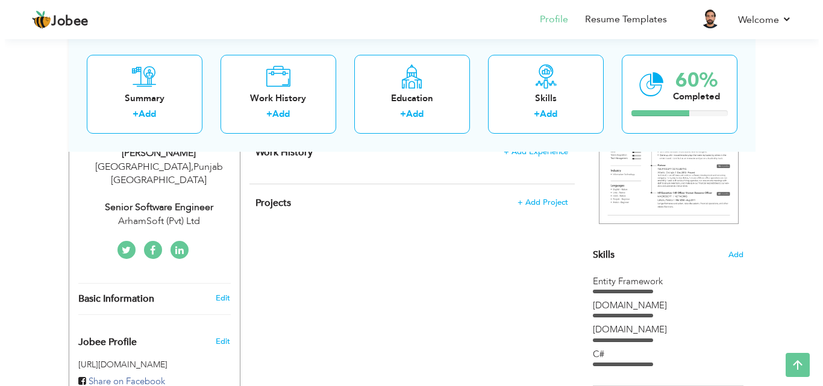
scroll to position [217, 0]
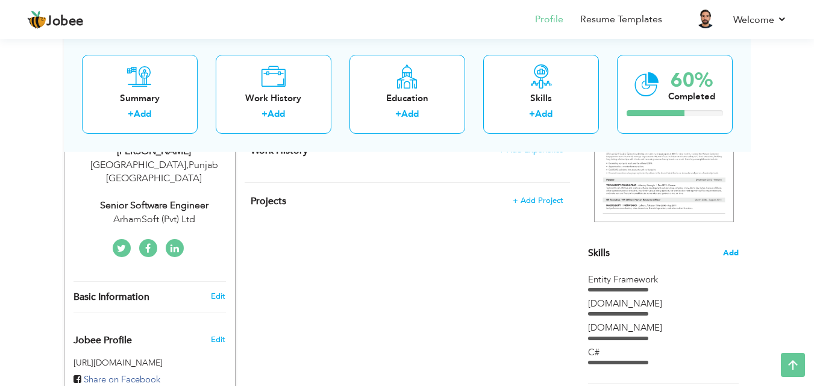
click at [737, 252] on span "Add" at bounding box center [731, 253] width 16 height 11
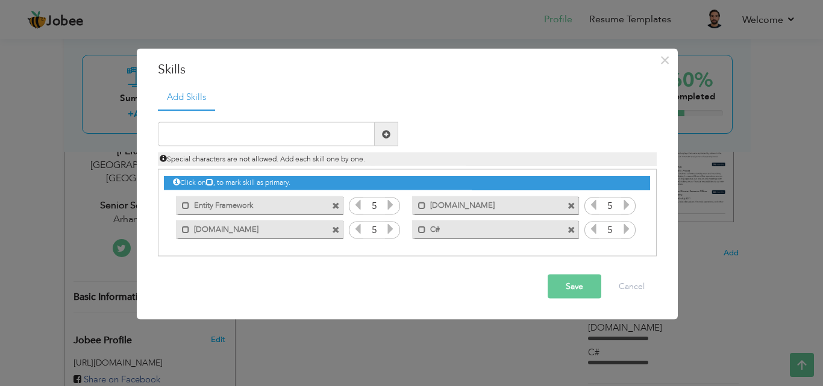
click at [339, 208] on span at bounding box center [336, 206] width 8 height 8
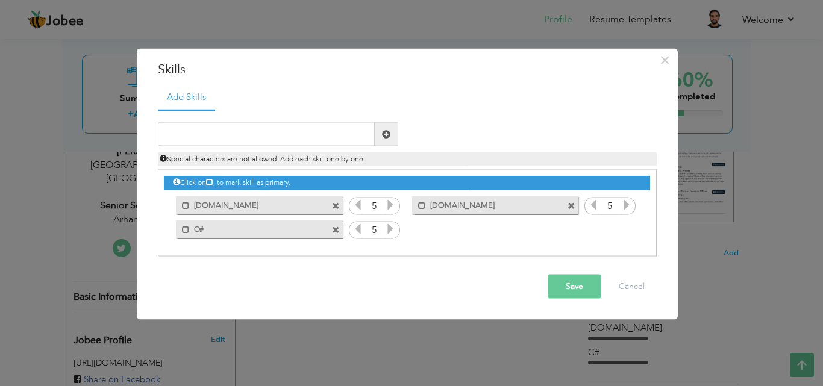
click at [339, 208] on span at bounding box center [336, 206] width 8 height 8
click at [567, 208] on span at bounding box center [572, 202] width 11 height 13
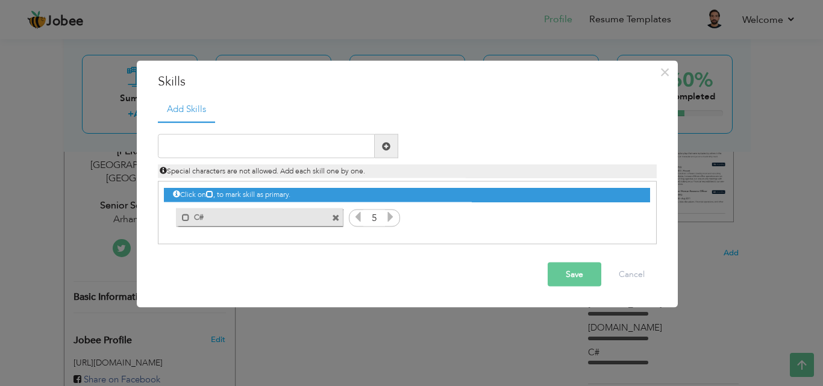
click at [334, 214] on span at bounding box center [336, 218] width 8 height 8
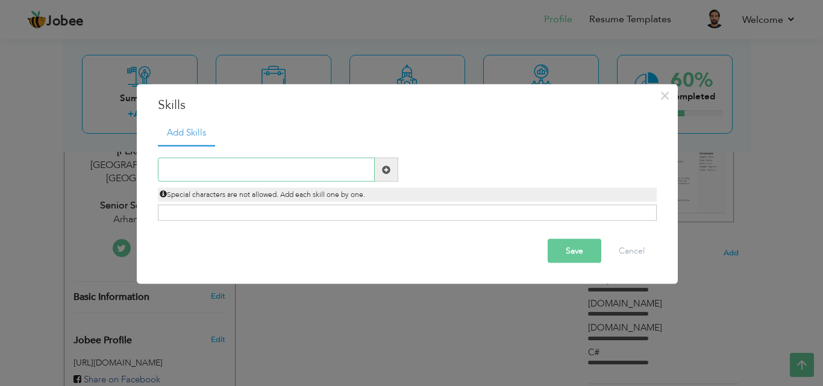
click at [332, 172] on input "text" at bounding box center [266, 170] width 217 height 24
click at [313, 178] on input "text" at bounding box center [266, 170] width 217 height 24
type input "[DOMAIN_NAME] CORE"
click at [390, 171] on span at bounding box center [386, 169] width 8 height 8
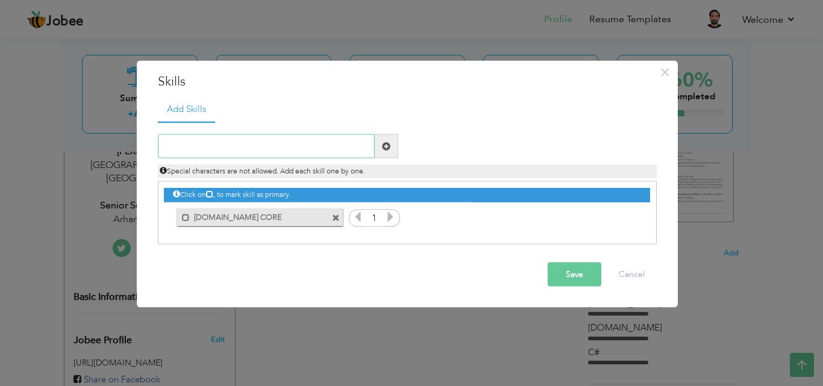
click at [293, 149] on input "text" at bounding box center [266, 146] width 217 height 24
type input "[DOMAIN_NAME] MVC"
click at [199, 146] on input "[DOMAIN_NAME] MVC" at bounding box center [266, 146] width 217 height 24
click at [386, 150] on span at bounding box center [386, 146] width 8 height 8
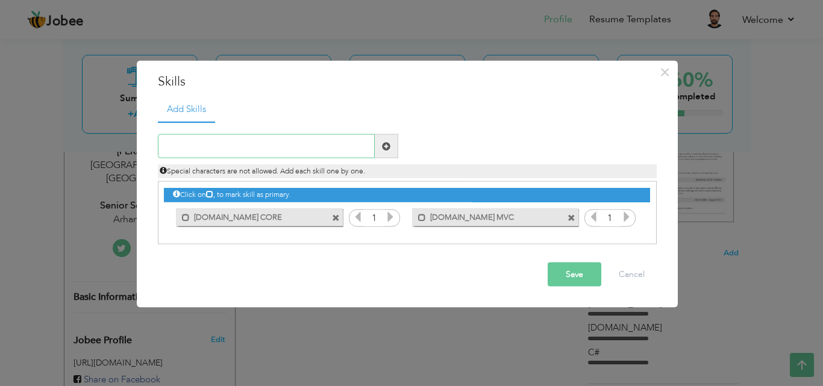
click at [239, 144] on input "text" at bounding box center [266, 146] width 217 height 24
type input "C#"
click at [381, 153] on span at bounding box center [386, 146] width 23 height 24
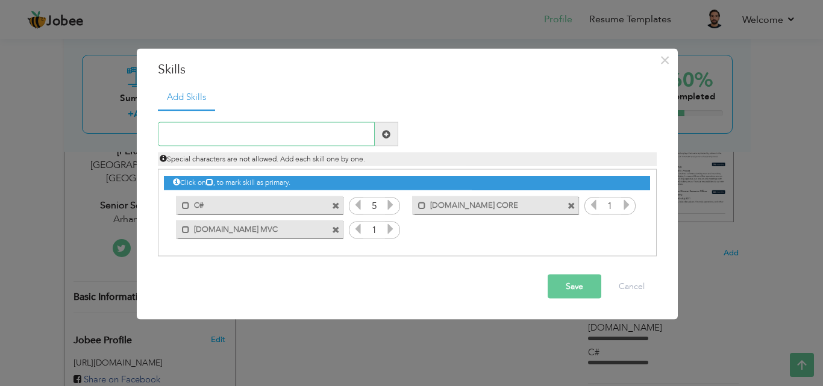
click at [228, 138] on input "text" at bounding box center [266, 134] width 217 height 24
type input "[DOMAIN_NAME] WebForms"
click at [382, 134] on span at bounding box center [386, 133] width 8 height 8
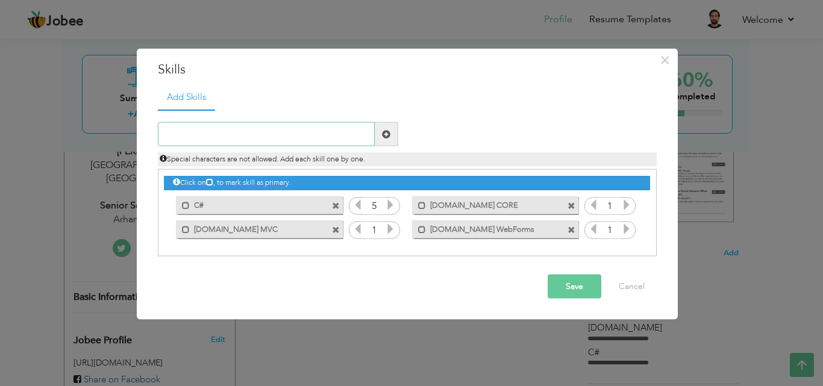
click at [308, 137] on input "text" at bounding box center [266, 134] width 217 height 24
type input "SQL Server"
click at [386, 134] on span at bounding box center [386, 133] width 8 height 8
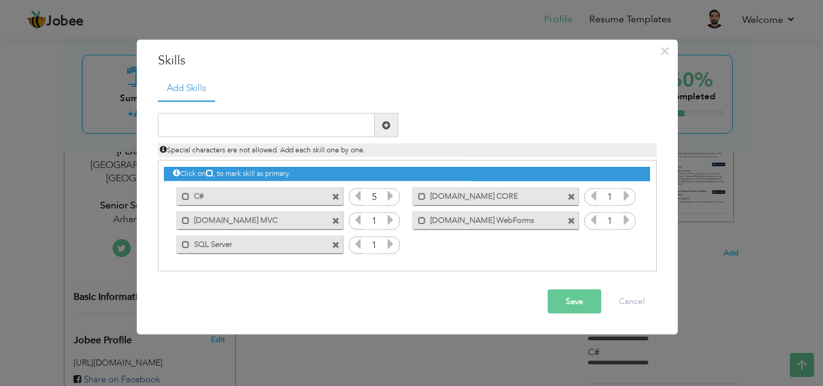
click at [387, 221] on icon at bounding box center [390, 219] width 11 height 11
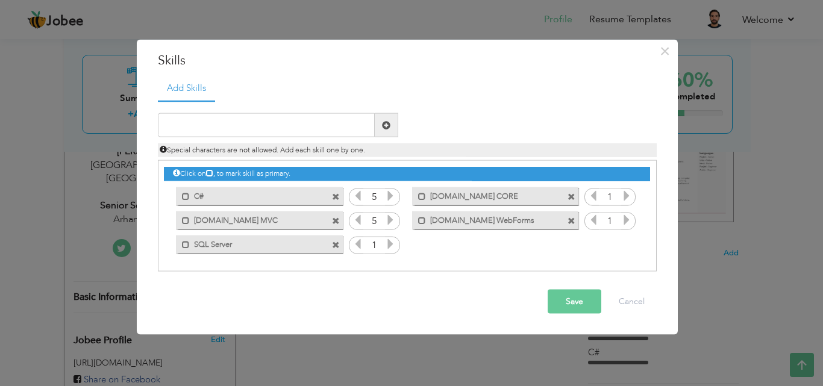
click at [628, 195] on icon at bounding box center [626, 195] width 11 height 11
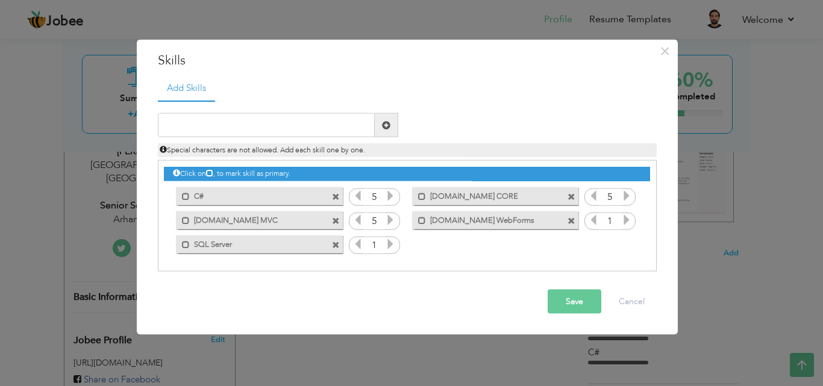
click at [628, 195] on icon at bounding box center [626, 195] width 11 height 11
click at [624, 218] on icon at bounding box center [626, 219] width 11 height 11
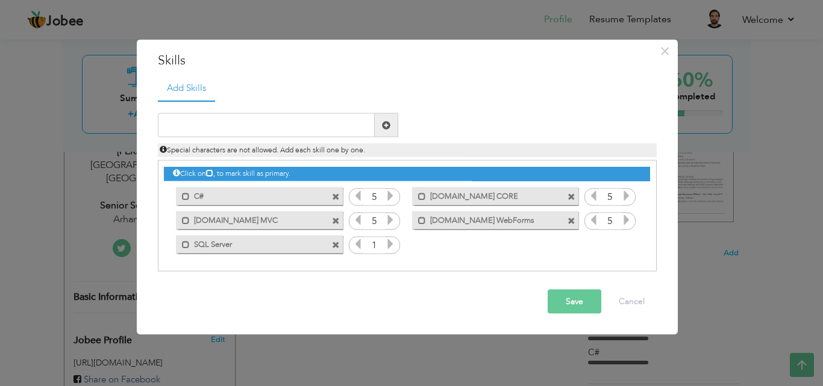
click at [624, 218] on icon at bounding box center [626, 219] width 11 height 11
click at [392, 242] on icon at bounding box center [390, 244] width 11 height 11
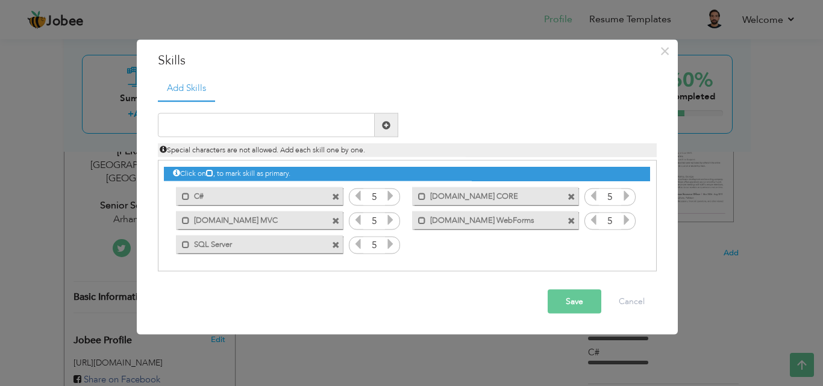
click at [392, 242] on icon at bounding box center [390, 244] width 11 height 11
click at [184, 196] on span at bounding box center [186, 196] width 8 height 8
click at [187, 227] on div "Mark as primary skill. ASP.NET MVC" at bounding box center [259, 220] width 166 height 18
click at [186, 222] on span at bounding box center [186, 220] width 8 height 8
click at [420, 221] on span at bounding box center [422, 220] width 8 height 8
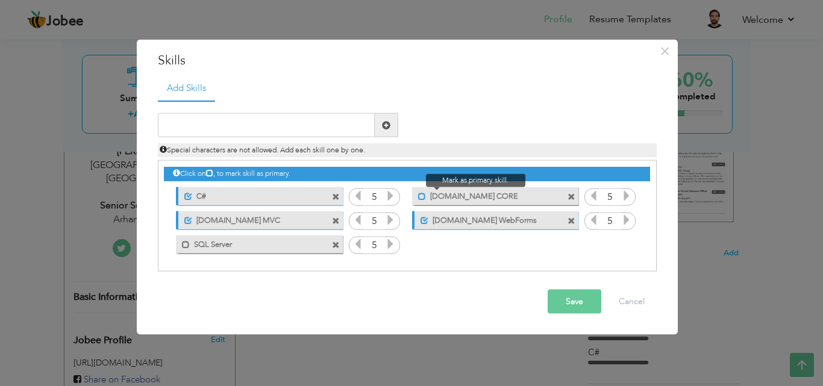
click at [421, 195] on span at bounding box center [422, 196] width 8 height 8
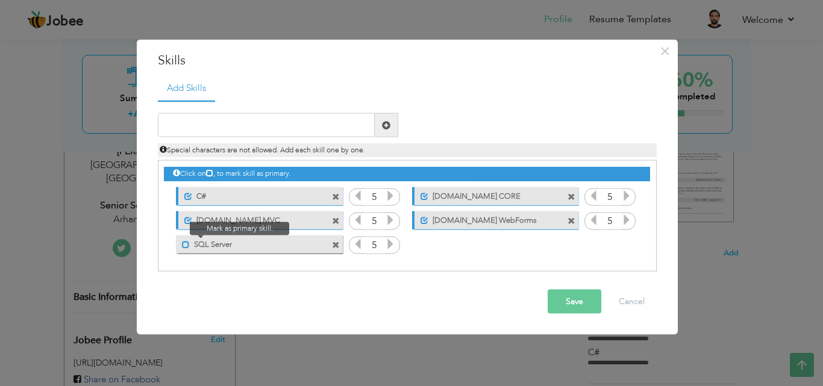
click at [186, 246] on span at bounding box center [186, 244] width 8 height 8
click at [255, 129] on input "text" at bounding box center [266, 125] width 217 height 24
type input "Azure CI/CD Pipline"
click at [383, 128] on span at bounding box center [386, 124] width 8 height 8
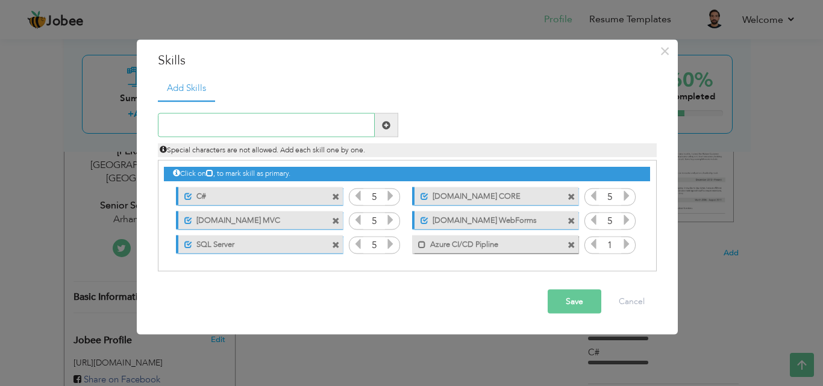
click at [252, 125] on input "text" at bounding box center [266, 125] width 217 height 24
type input "Angular 2+"
click at [375, 123] on span at bounding box center [386, 125] width 23 height 24
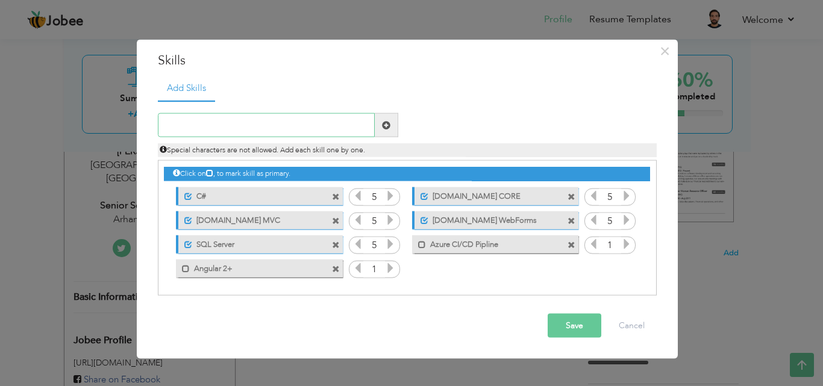
click at [255, 131] on input "text" at bounding box center [266, 125] width 217 height 24
paste input "TypeScript"
click at [255, 131] on input "TypeScript" at bounding box center [266, 125] width 217 height 24
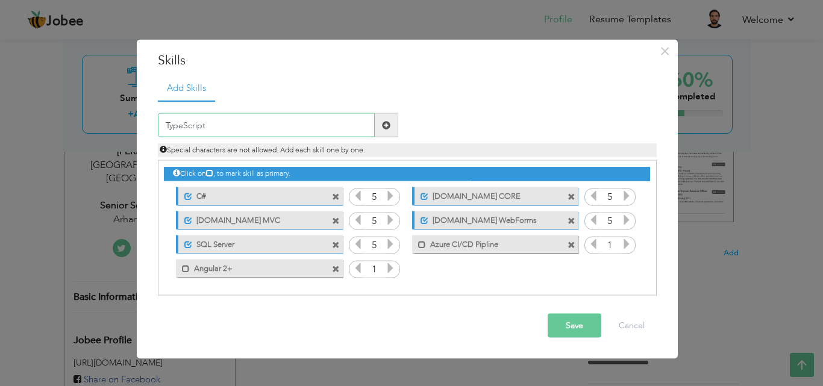
type input "TypeScript"
click at [382, 125] on span at bounding box center [386, 124] width 8 height 8
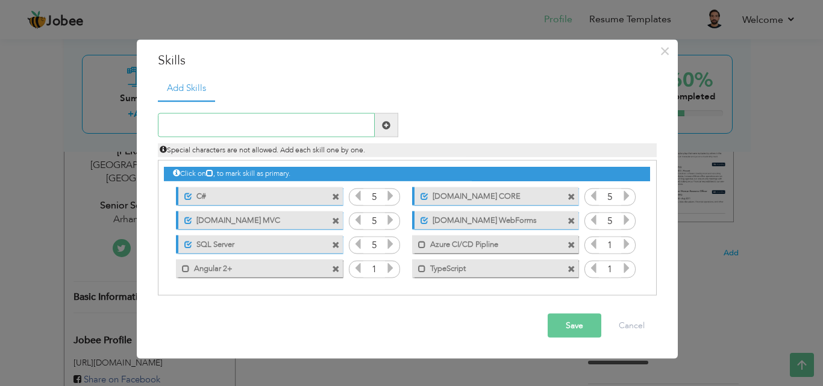
click at [313, 128] on input "text" at bounding box center [266, 125] width 217 height 24
paste input "JavaScript"
type input "JavaScript"
click at [383, 131] on span at bounding box center [386, 125] width 23 height 24
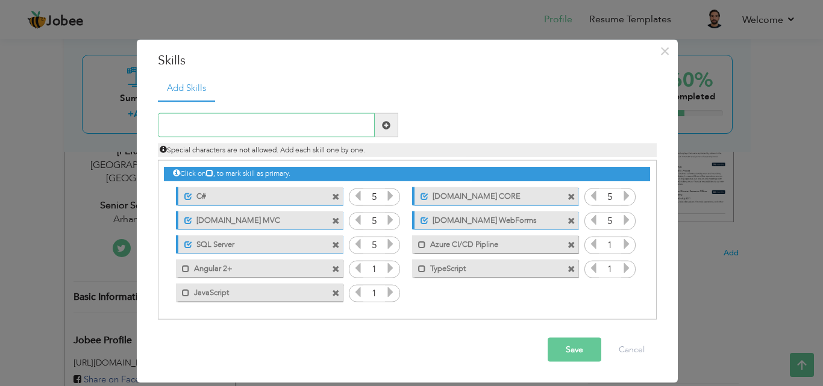
click at [331, 133] on input "text" at bounding box center [266, 125] width 217 height 24
paste input "jQuery"
type input "jQuery"
click at [392, 129] on span at bounding box center [386, 125] width 23 height 24
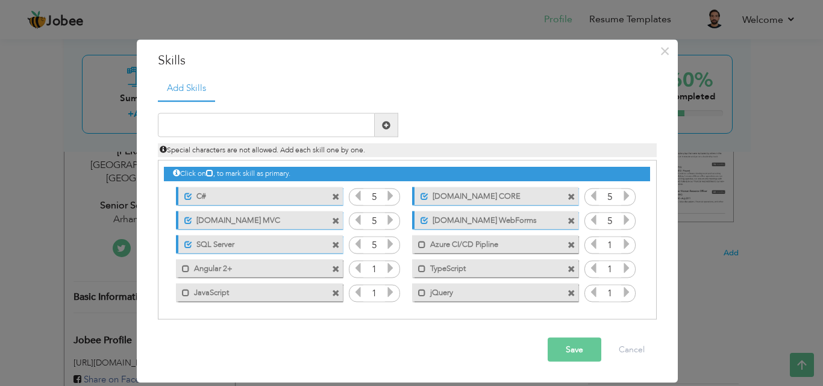
click at [571, 290] on span at bounding box center [571, 293] width 8 height 8
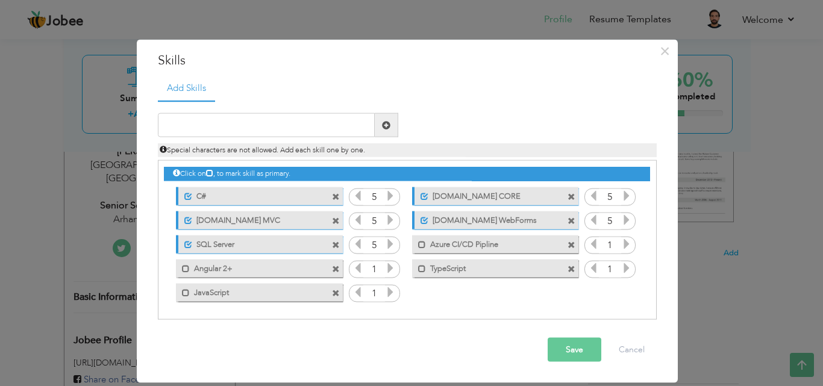
click at [336, 290] on span at bounding box center [336, 293] width 8 height 8
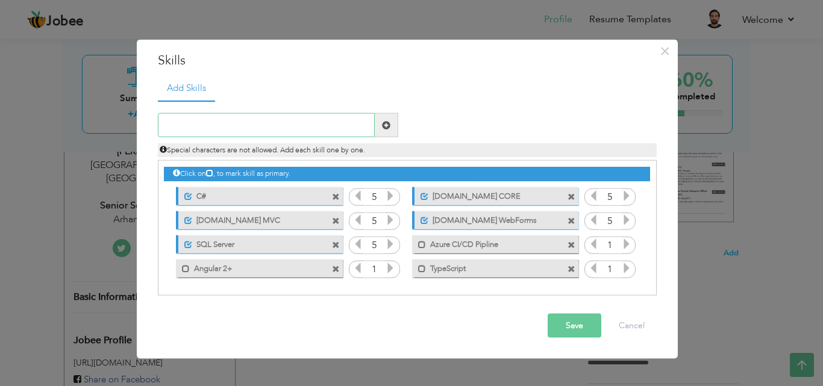
click at [316, 121] on input "text" at bounding box center [266, 125] width 217 height 24
paste input "JavaScript / jQuery"
type input "JavaScript / jQuery"
click at [392, 129] on span at bounding box center [386, 125] width 23 height 24
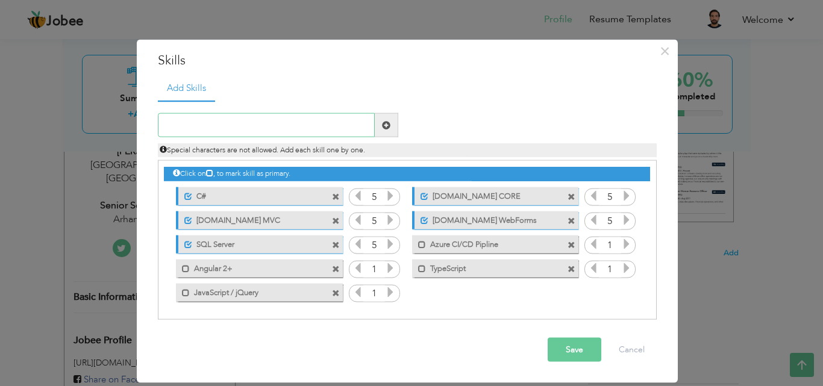
click at [343, 125] on input "text" at bounding box center [266, 125] width 217 height 24
paste input "AJAX / JSON"
type input "AJAX / JSON"
click at [384, 124] on span at bounding box center [386, 124] width 8 height 8
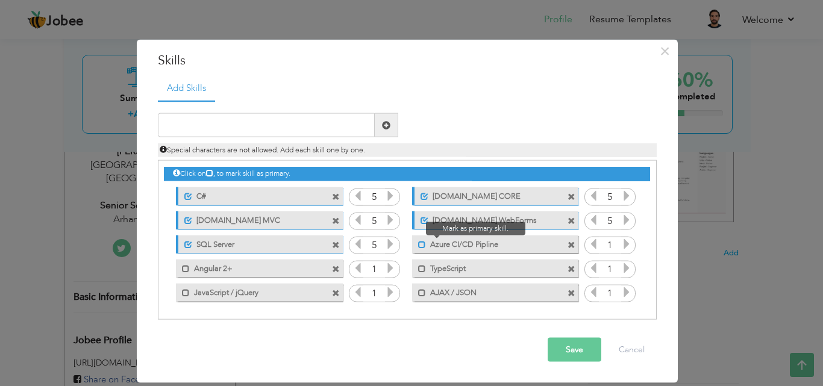
click at [420, 246] on span at bounding box center [422, 244] width 8 height 8
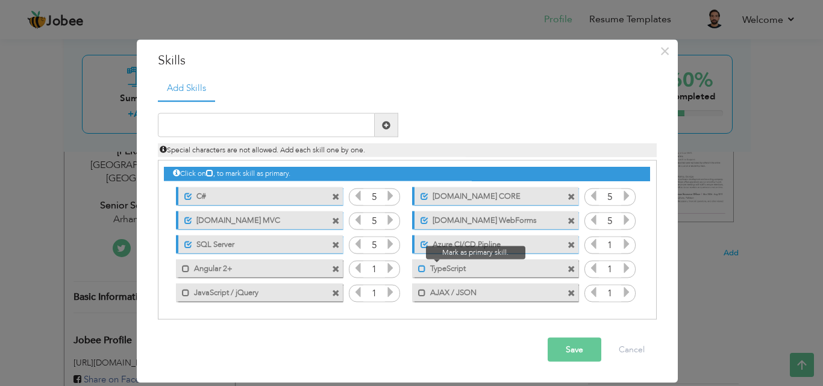
click at [420, 268] on span at bounding box center [422, 268] width 8 height 8
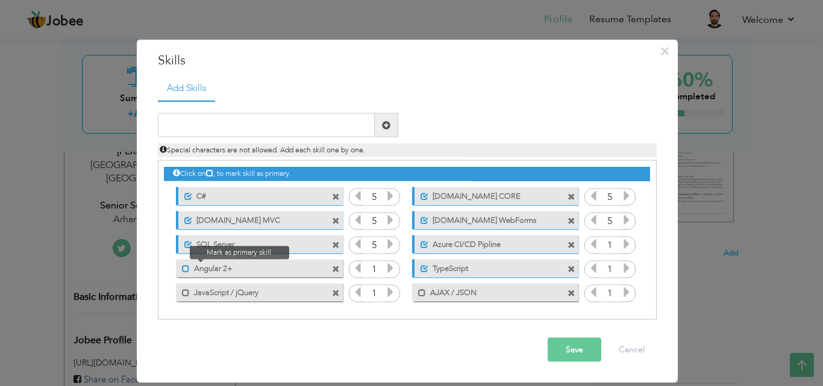
click at [184, 270] on span at bounding box center [186, 268] width 8 height 8
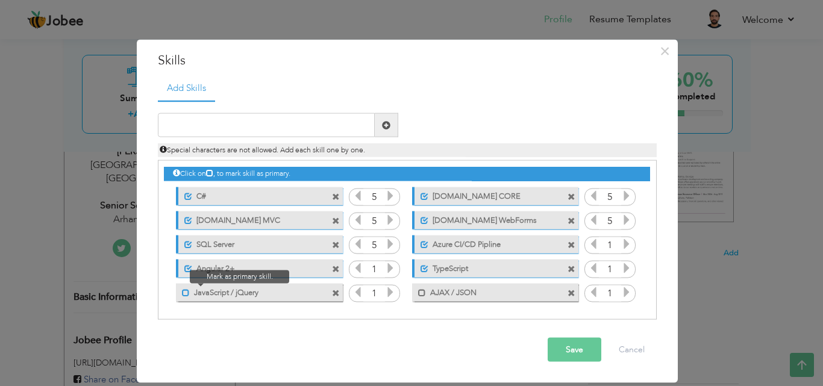
click at [186, 291] on span at bounding box center [186, 293] width 8 height 8
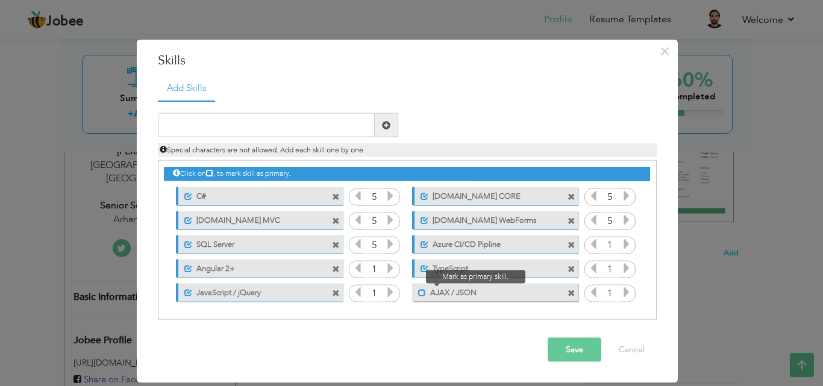
click at [420, 294] on span at bounding box center [422, 293] width 8 height 8
click at [626, 248] on icon at bounding box center [626, 244] width 11 height 11
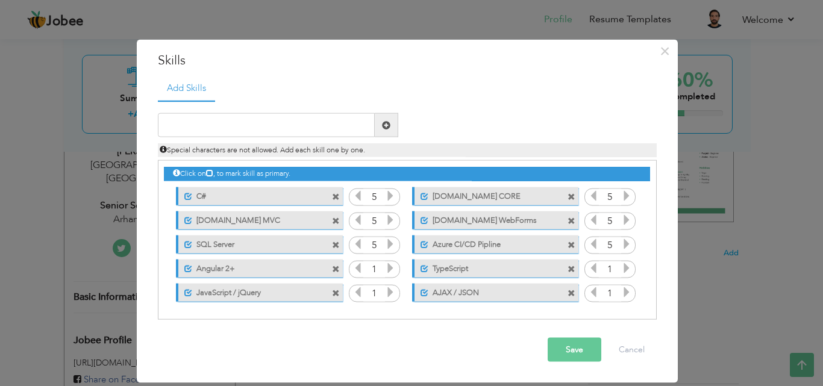
click at [626, 248] on icon at bounding box center [626, 244] width 11 height 11
click at [628, 264] on icon at bounding box center [626, 268] width 11 height 11
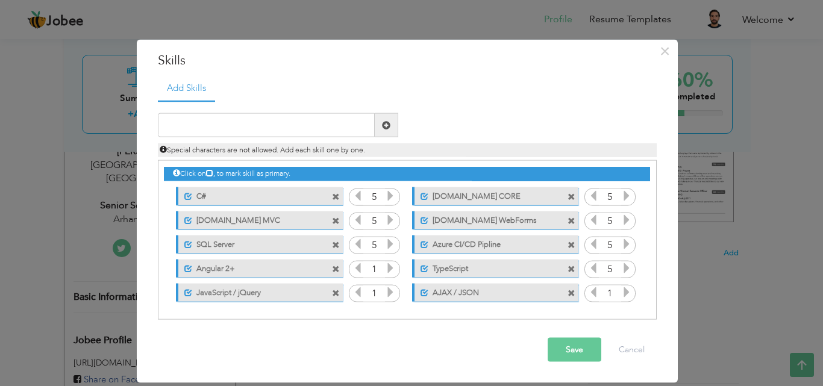
click at [625, 290] on icon at bounding box center [626, 292] width 11 height 11
click at [395, 268] on icon at bounding box center [390, 268] width 11 height 11
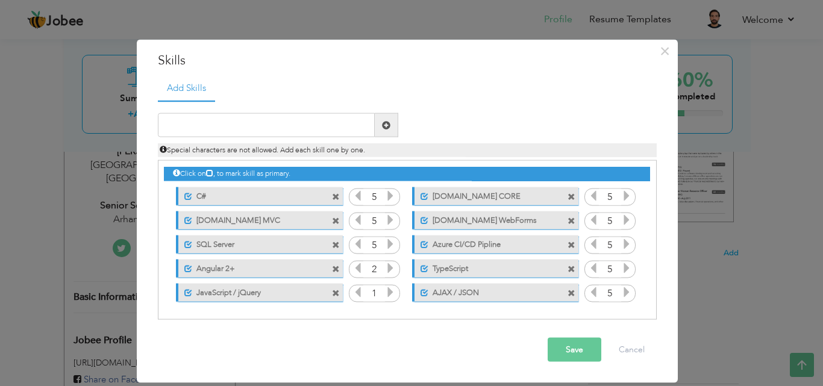
click at [395, 268] on icon at bounding box center [390, 268] width 11 height 11
click at [385, 290] on icon at bounding box center [390, 292] width 11 height 11
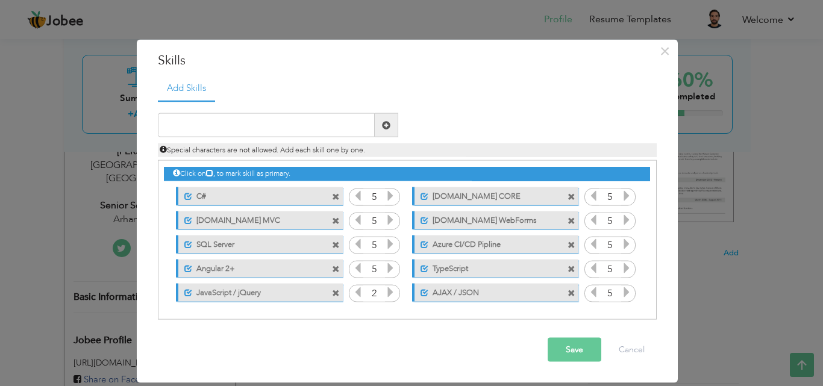
click at [385, 290] on icon at bounding box center [390, 292] width 11 height 11
click at [296, 125] on input "text" at bounding box center [266, 125] width 217 height 24
paste input "RESTful APIs / Services"
type input "RESTful APIs / Services"
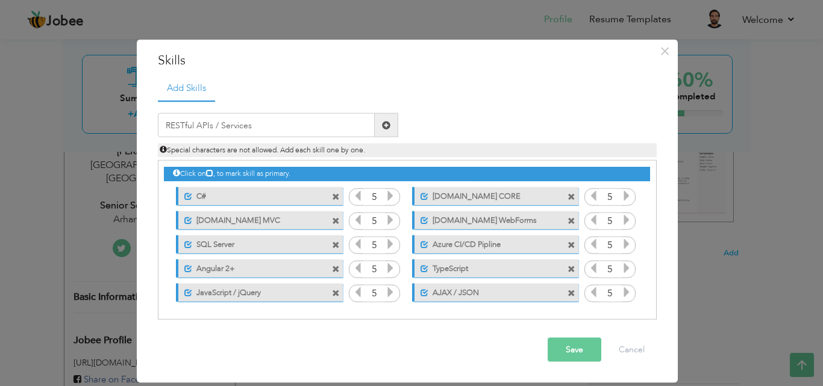
click at [384, 123] on span at bounding box center [386, 124] width 8 height 8
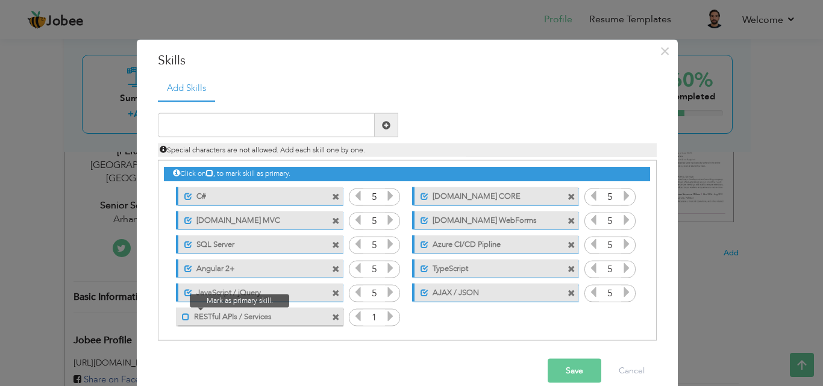
click at [182, 314] on span at bounding box center [186, 317] width 8 height 8
click at [385, 319] on icon at bounding box center [390, 316] width 11 height 11
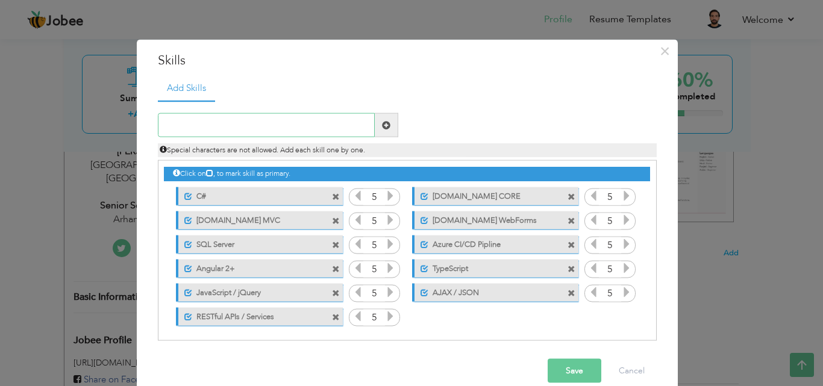
click at [284, 117] on input "text" at bounding box center [266, 125] width 217 height 24
paste input "Entity Framework"
type input "Entity Framework"
click at [384, 123] on span at bounding box center [386, 124] width 8 height 8
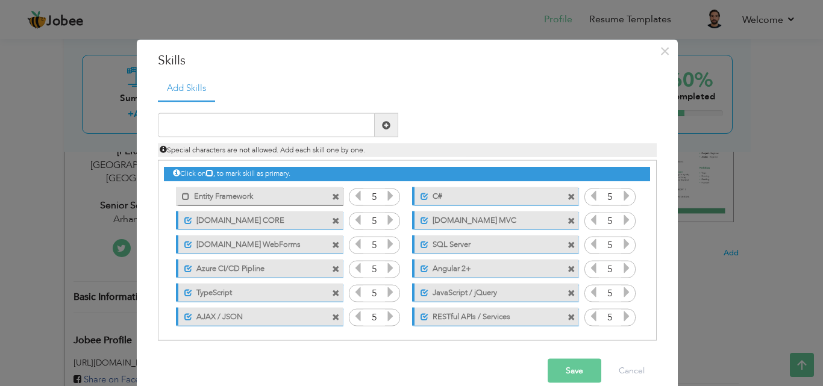
drag, startPoint x: 289, startPoint y: 198, endPoint x: 522, endPoint y: 319, distance: 262.9
click at [522, 319] on div "Click on , to mark skill as primary. Mark as primary skill. Entity Framework 5 …" at bounding box center [406, 244] width 485 height 167
click at [182, 195] on span at bounding box center [186, 196] width 8 height 8
click at [184, 195] on span at bounding box center [188, 196] width 8 height 8
click at [182, 198] on span at bounding box center [186, 196] width 8 height 8
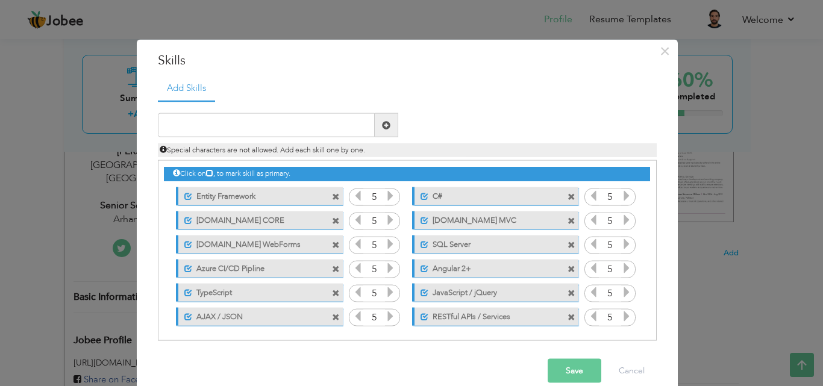
click at [332, 198] on span at bounding box center [336, 197] width 8 height 8
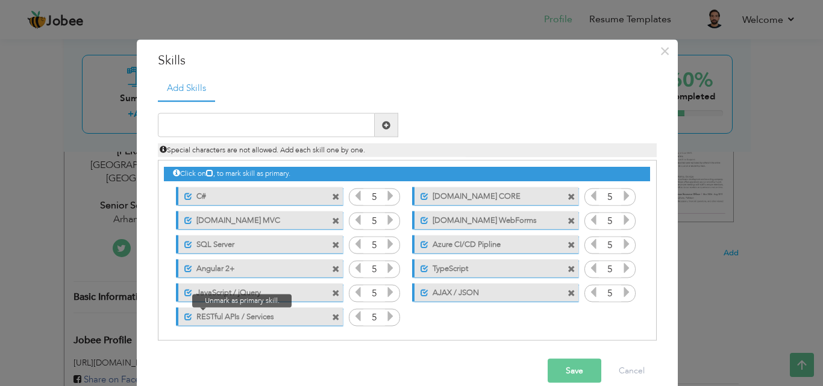
click at [184, 316] on span at bounding box center [188, 317] width 8 height 8
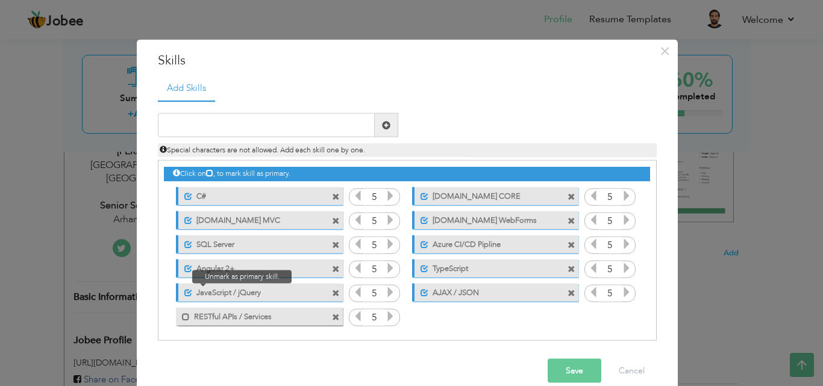
click at [184, 289] on span at bounding box center [188, 293] width 8 height 8
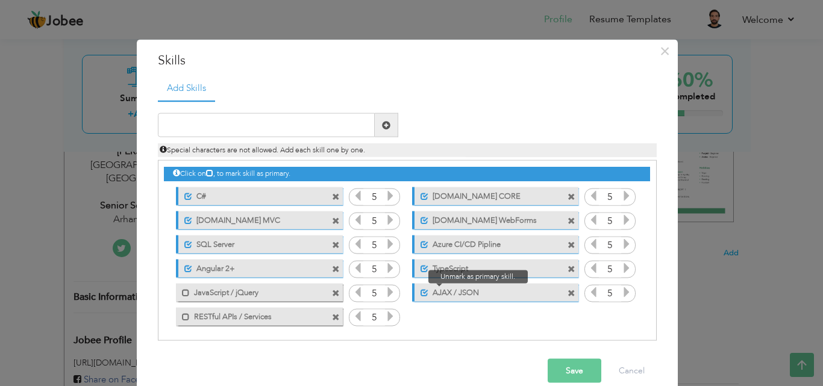
click at [420, 296] on span at bounding box center [424, 293] width 8 height 8
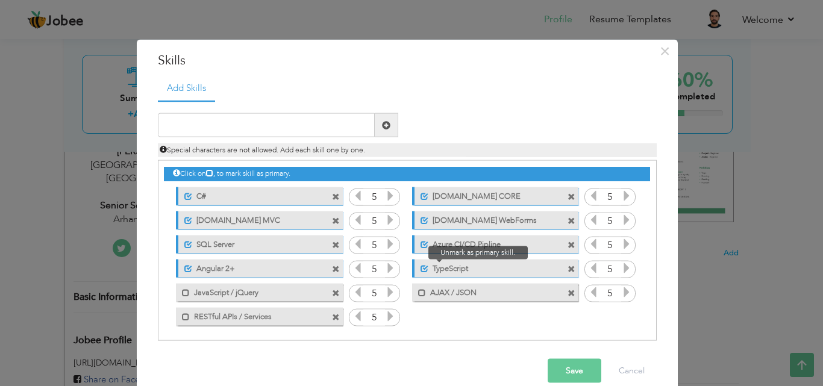
click at [420, 267] on span at bounding box center [424, 268] width 8 height 8
click at [589, 272] on icon at bounding box center [593, 268] width 11 height 11
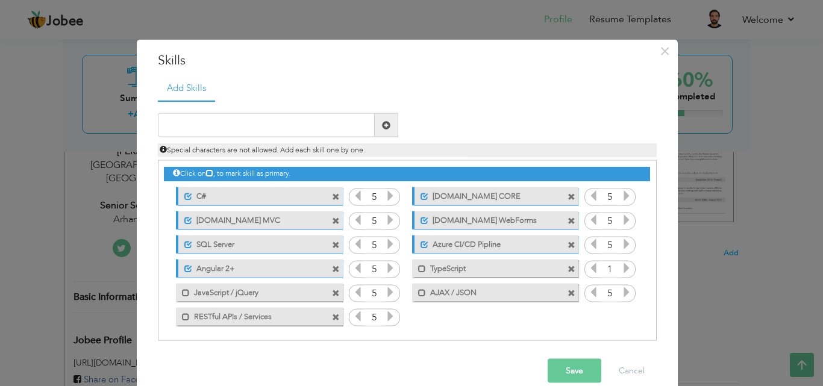
click at [352, 320] on icon at bounding box center [357, 316] width 11 height 11
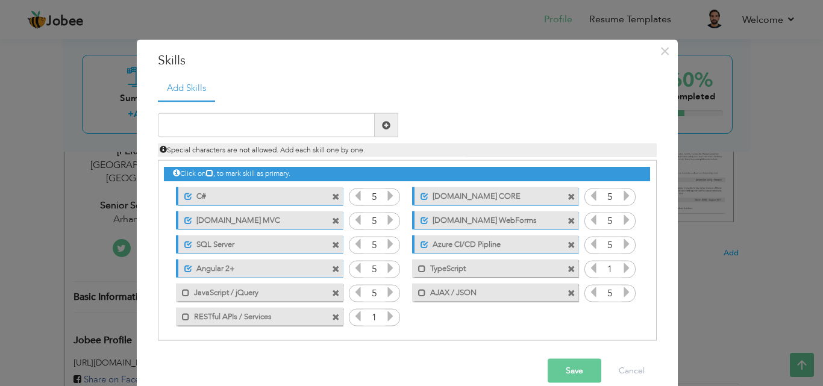
click at [352, 289] on icon at bounding box center [357, 292] width 11 height 11
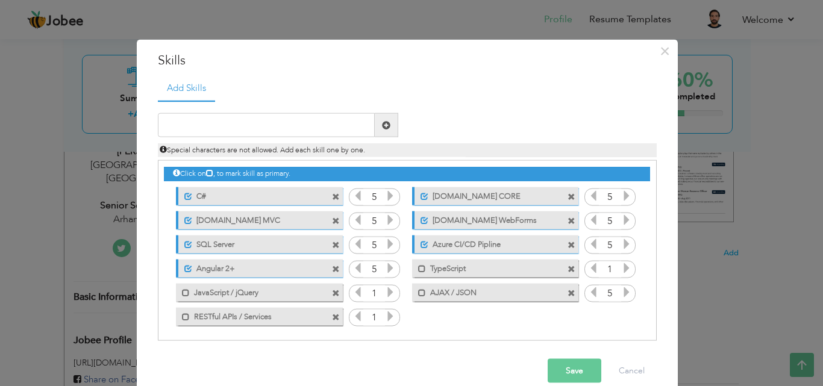
click at [588, 296] on icon at bounding box center [593, 292] width 11 height 11
click at [303, 123] on input "text" at bounding box center [266, 125] width 217 height 24
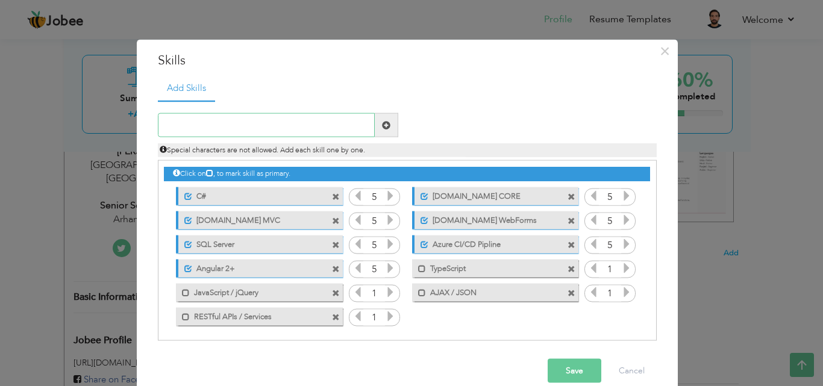
paste input "Entity Framework / Entity Framework Core"
type input "Entity Framework / Entity Framework Core"
click at [382, 121] on span at bounding box center [386, 124] width 8 height 8
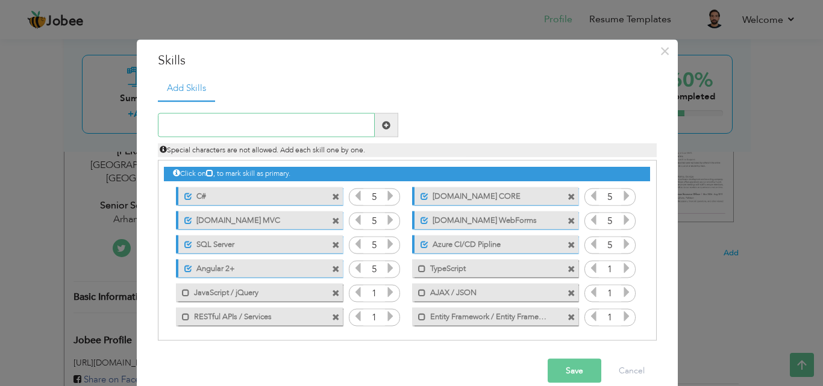
click at [235, 131] on input "text" at bounding box center [266, 125] width 217 height 24
click at [567, 317] on span at bounding box center [571, 317] width 8 height 8
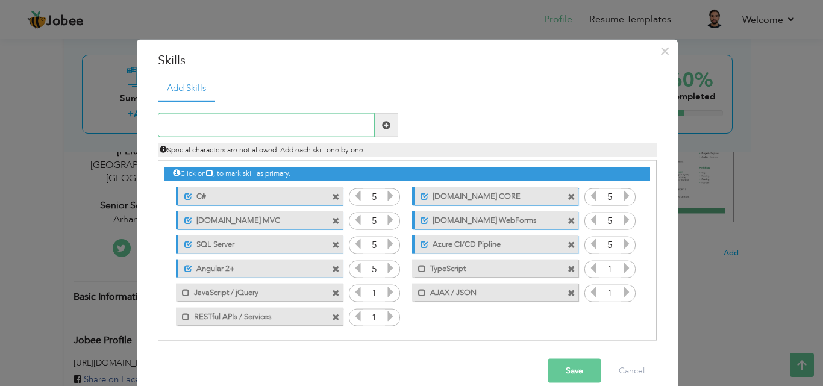
click at [210, 121] on input "text" at bounding box center [266, 125] width 217 height 24
paste input "Entity Framework / Entity Framework Core"
drag, startPoint x: 228, startPoint y: 124, endPoint x: 334, endPoint y: 112, distance: 107.3
click at [334, 112] on div "Entity Framework / Entity Framework Core Duplicate entry 5 5 5 C#" at bounding box center [407, 221] width 499 height 241
type input "Entity Framework"
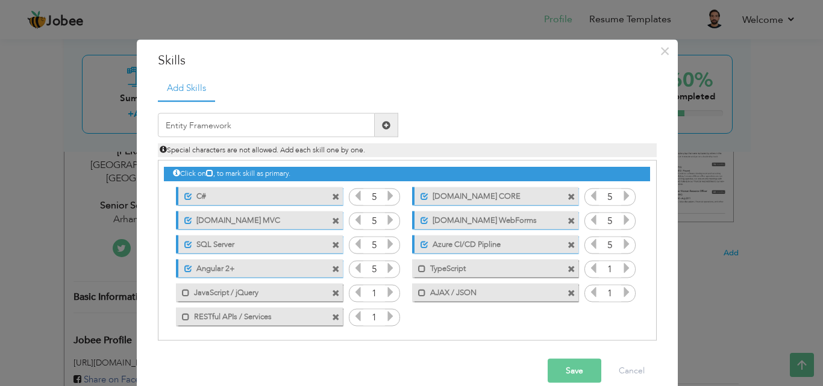
click at [382, 122] on span at bounding box center [386, 124] width 8 height 8
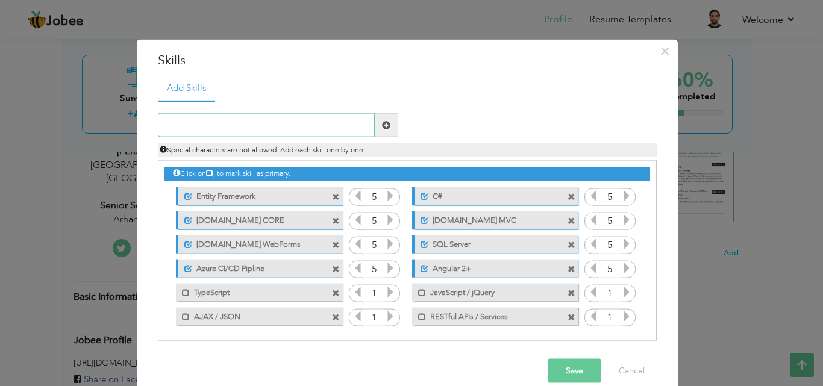
click at [267, 128] on input "text" at bounding box center [266, 125] width 217 height 24
click at [307, 128] on input "AD" at bounding box center [266, 125] width 217 height 24
paste input "O.NET"
type input "ADO.NET"
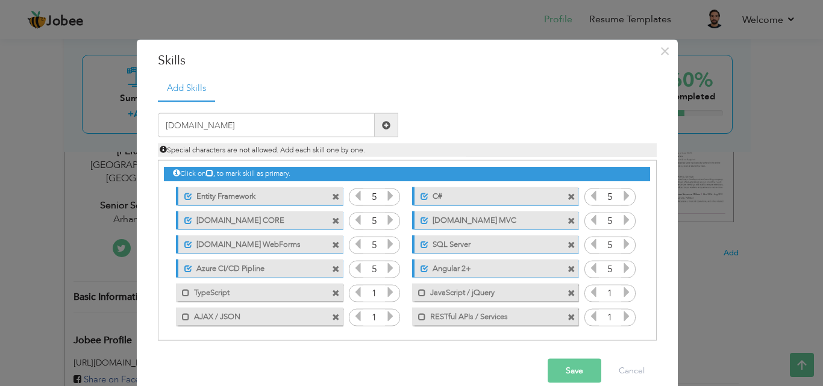
click at [385, 128] on span at bounding box center [386, 125] width 23 height 24
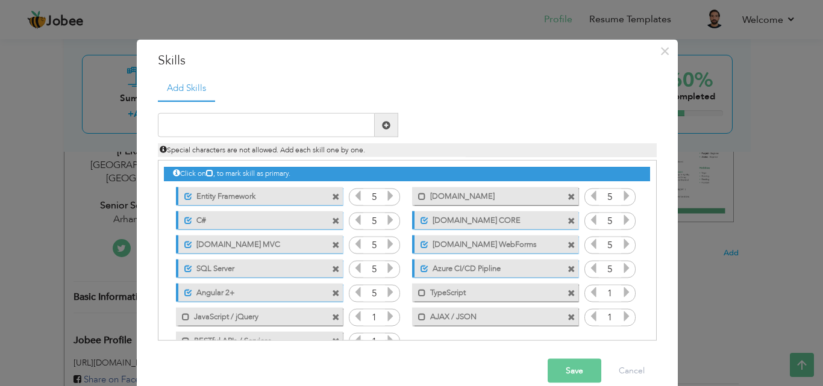
click at [588, 198] on icon at bounding box center [593, 195] width 11 height 11
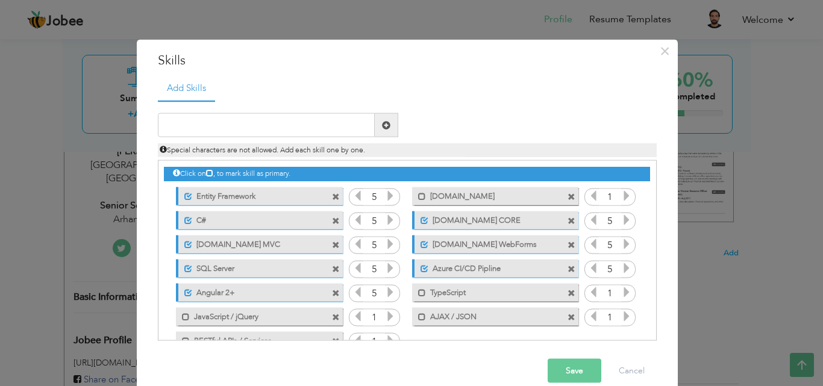
click at [352, 196] on icon at bounding box center [357, 195] width 11 height 11
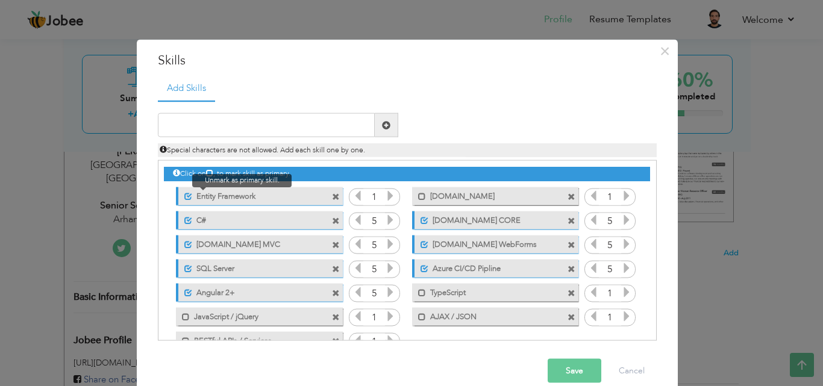
click at [185, 195] on span at bounding box center [188, 196] width 8 height 8
click at [317, 116] on input "text" at bounding box center [266, 125] width 217 height 24
paste input "Version Control Systems (Git, GitHub, Azure Repos)"
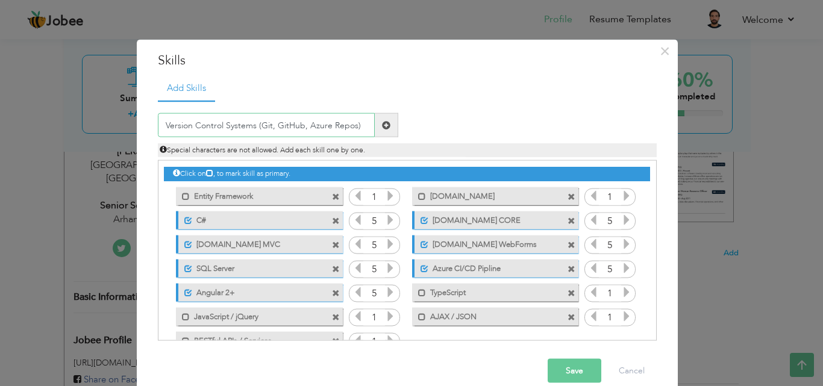
type input "Version Control Systems (Git, GitHub, Azure Repos)"
click at [382, 127] on span at bounding box center [386, 124] width 8 height 8
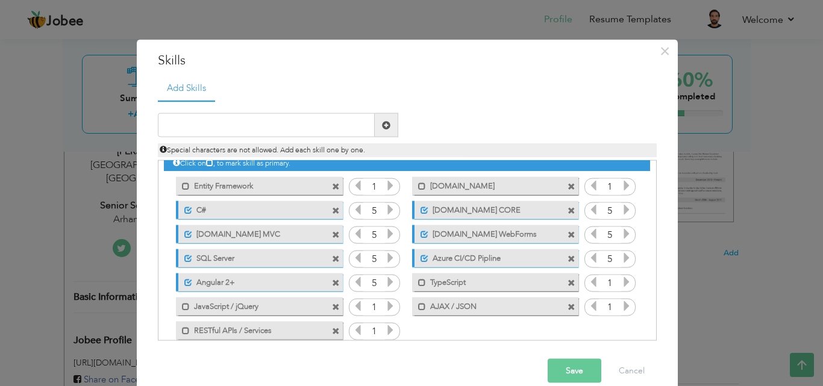
scroll to position [14, 0]
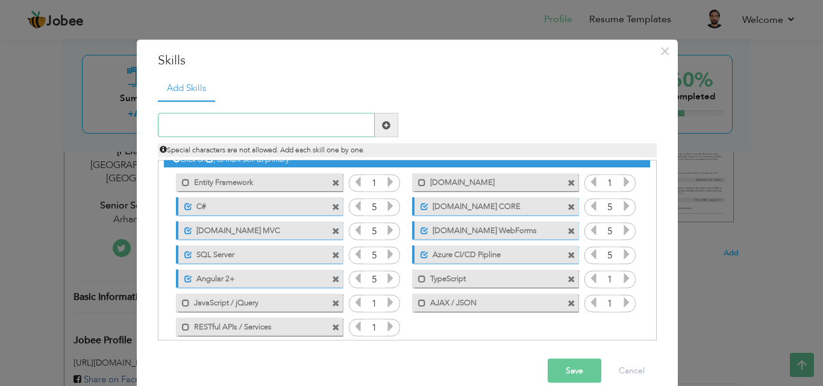
click at [278, 117] on input "text" at bounding box center [266, 125] width 217 height 24
paste input "Version Control Systems (Git, GitHub, Azure Repos)"
type input "Version Control Systems (Git, GitHub, Azure Repos)"
click at [376, 122] on span at bounding box center [386, 125] width 23 height 24
click at [301, 116] on input "text" at bounding box center [266, 125] width 217 height 24
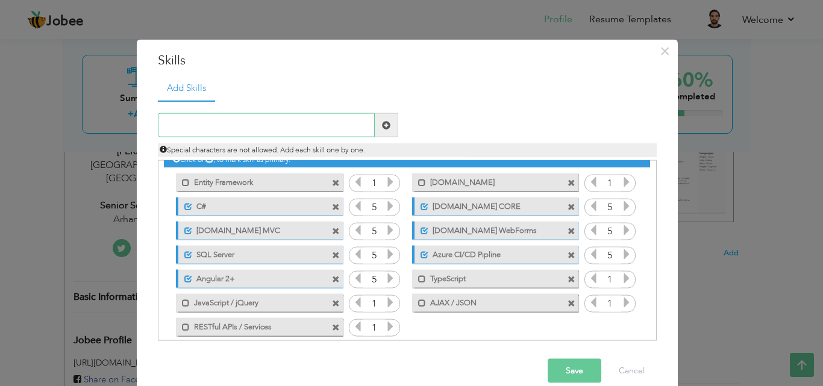
paste input "Version Control Systems (Git, GitHub, Azure Repos)"
type input "Version Control Systems (Git, GitHub, Azure Repos)"
click at [382, 128] on span at bounding box center [386, 124] width 8 height 8
click at [436, 123] on span "Special characters are not allowed." at bounding box center [485, 125] width 139 height 12
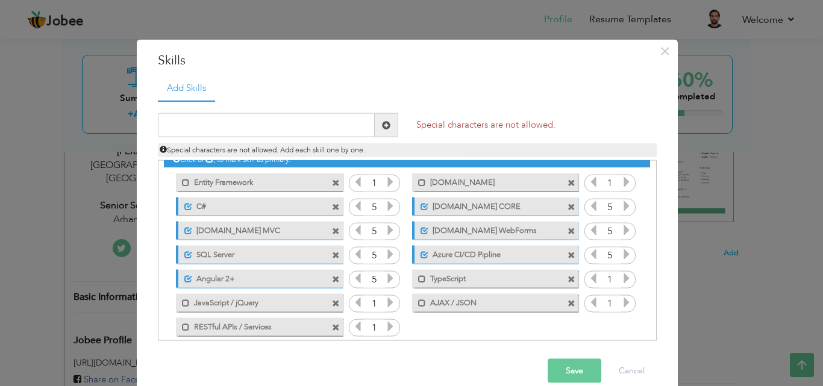
click at [436, 123] on span "Special characters are not allowed." at bounding box center [485, 125] width 139 height 12
click at [357, 132] on input "text" at bounding box center [266, 125] width 217 height 24
click at [277, 131] on input "v" at bounding box center [266, 125] width 217 height 24
paste input "Git, GitHub, Azure Repos"
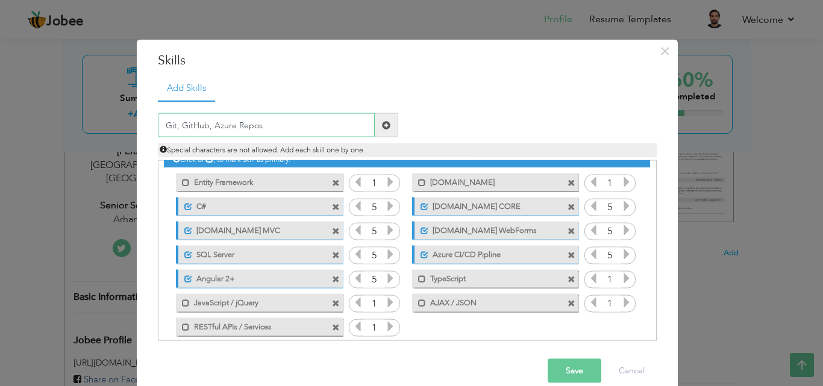
type input "Git, GitHub, Azure Repos"
click at [383, 127] on span at bounding box center [386, 124] width 8 height 8
click at [284, 120] on input "text" at bounding box center [266, 125] width 217 height 24
paste input "Git, GitHub, Azure Repos"
click at [178, 125] on input "Git, GitHub, Azure Repos" at bounding box center [266, 125] width 217 height 24
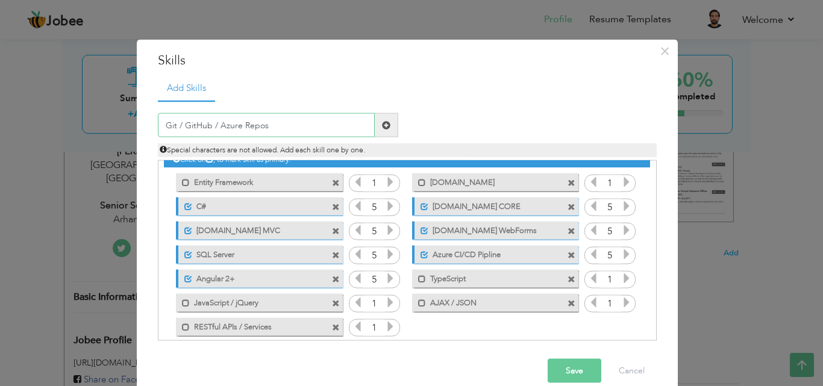
type input "Git / GitHub / Azure Repos"
click at [391, 133] on span at bounding box center [386, 125] width 23 height 24
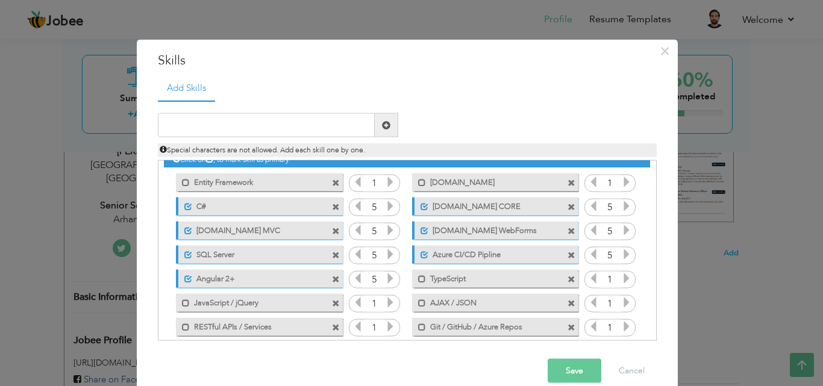
click at [567, 327] on span at bounding box center [571, 327] width 8 height 8
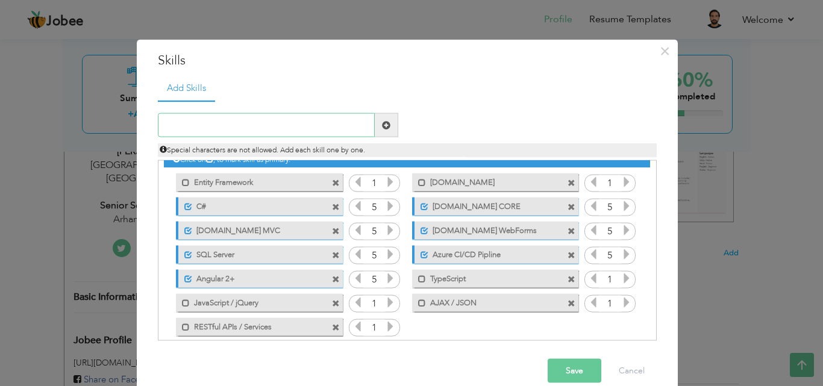
click at [313, 125] on input "text" at bounding box center [266, 125] width 217 height 24
click at [273, 119] on input "Version Contols" at bounding box center [266, 125] width 217 height 24
click at [261, 121] on input "Version Contols" at bounding box center [266, 125] width 217 height 24
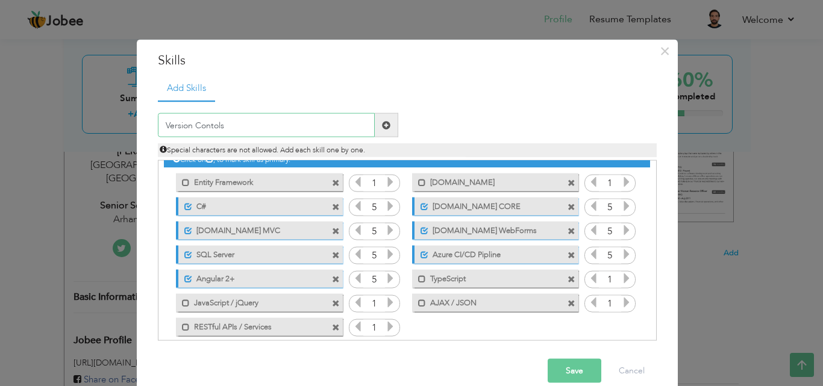
click at [261, 121] on input "Version Contols" at bounding box center [266, 125] width 217 height 24
paste input "rol"
type input "Version Control"
click at [382, 126] on span at bounding box center [386, 124] width 8 height 8
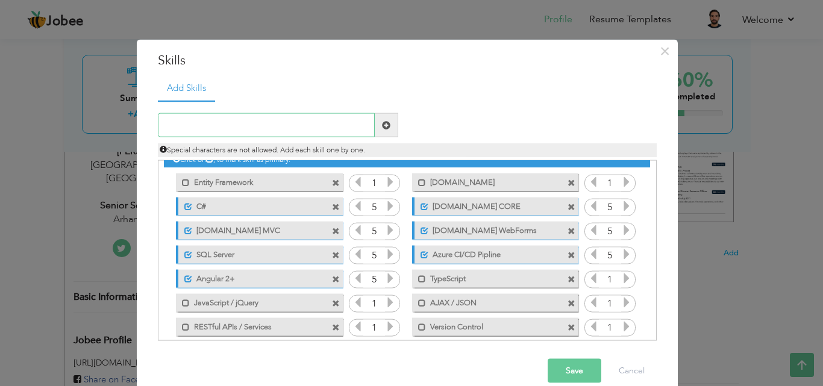
click at [330, 131] on input "text" at bounding box center [266, 125] width 217 height 24
paste input "GitHub, Azure Repos, TFS"
click at [189, 127] on input "GitHub, Azure Repos, TFS" at bounding box center [266, 125] width 217 height 24
type input "GitHub / Azure Repos / TFS"
click at [382, 129] on span at bounding box center [386, 124] width 8 height 8
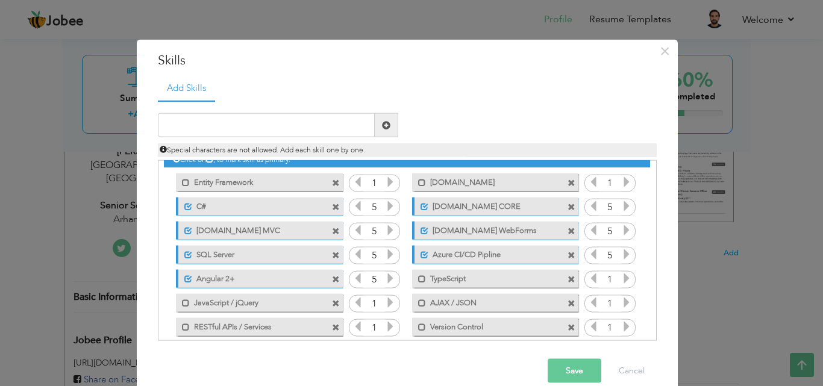
click at [567, 280] on span at bounding box center [571, 279] width 8 height 8
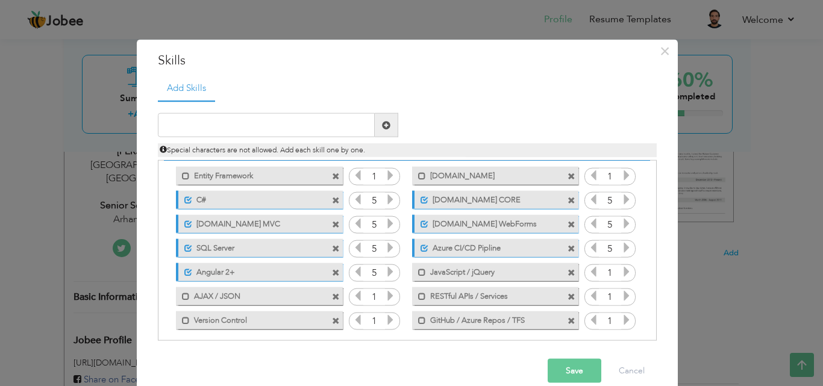
scroll to position [27, 0]
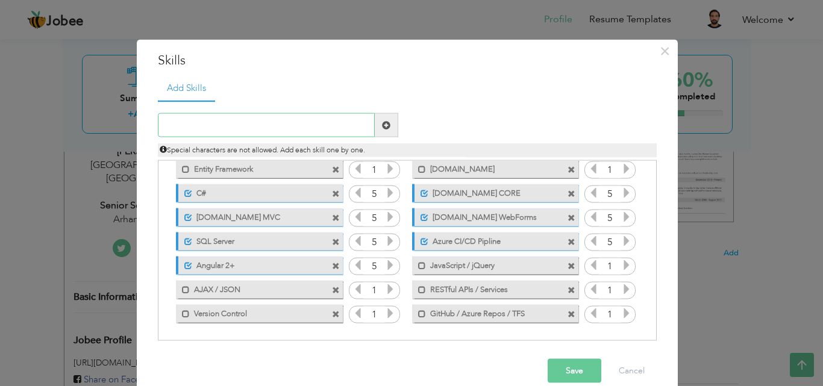
click at [321, 126] on input "text" at bounding box center [266, 125] width 217 height 24
paste input "HTML5, CSS3, Bootstrap"
click at [191, 129] on input "HTML5, CSS3, Bootstrap" at bounding box center [266, 125] width 217 height 24
click at [219, 125] on input "HTML5 / CSS3, Bootstrap" at bounding box center [266, 125] width 217 height 24
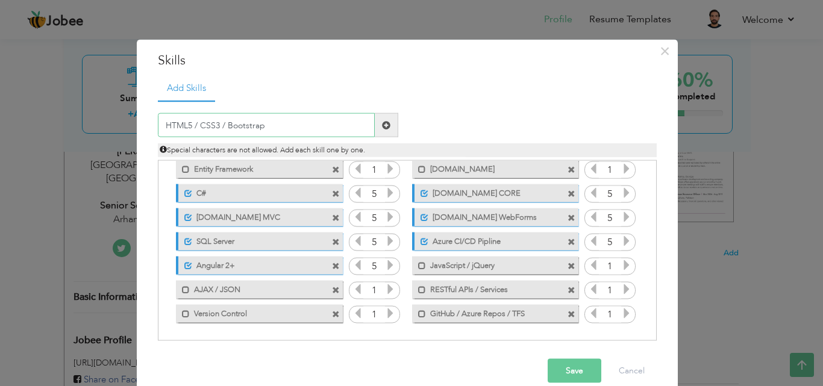
type input "HTML5 / CSS3 / Bootstrap"
click at [379, 130] on span at bounding box center [386, 125] width 23 height 24
click at [296, 125] on input "text" at bounding box center [266, 125] width 217 height 24
paste input "Jira"
click at [285, 133] on input "Jira" at bounding box center [266, 125] width 217 height 24
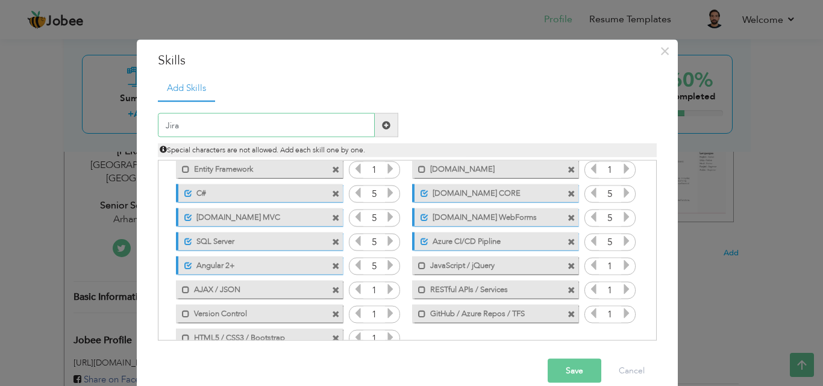
type input "Jira"
click at [382, 126] on span at bounding box center [386, 124] width 8 height 8
click at [331, 128] on input "text" at bounding box center [266, 125] width 217 height 24
paste input "Agile & Scrum Methodologies"
type input "Agile & Scrum Methodologies"
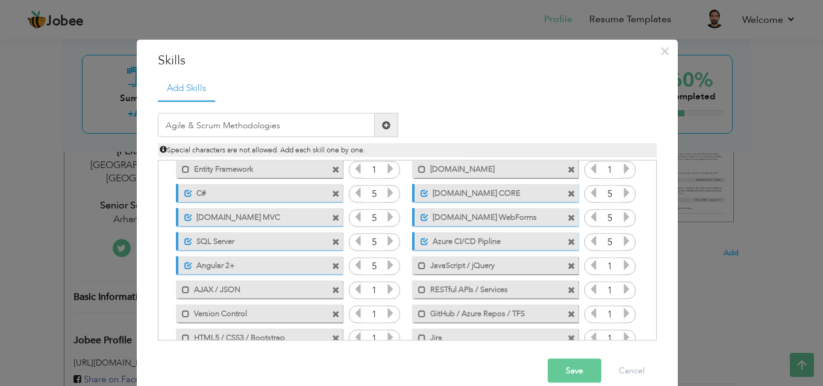
click at [382, 126] on span at bounding box center [386, 124] width 8 height 8
click at [555, 361] on button "Save" at bounding box center [575, 371] width 54 height 24
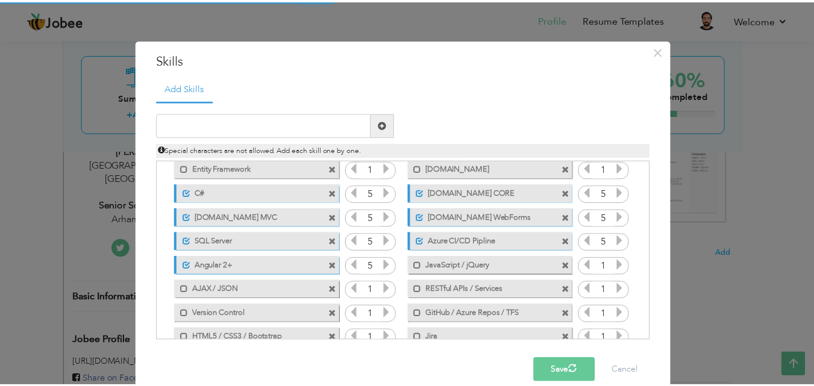
scroll to position [0, 0]
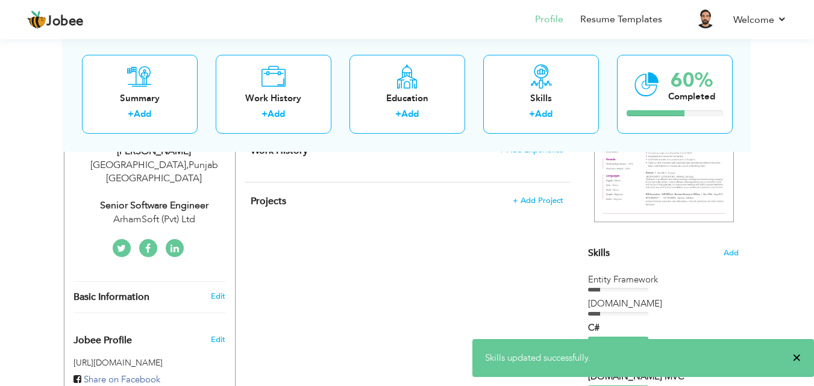
click at [799, 358] on span "×" at bounding box center [796, 358] width 9 height 12
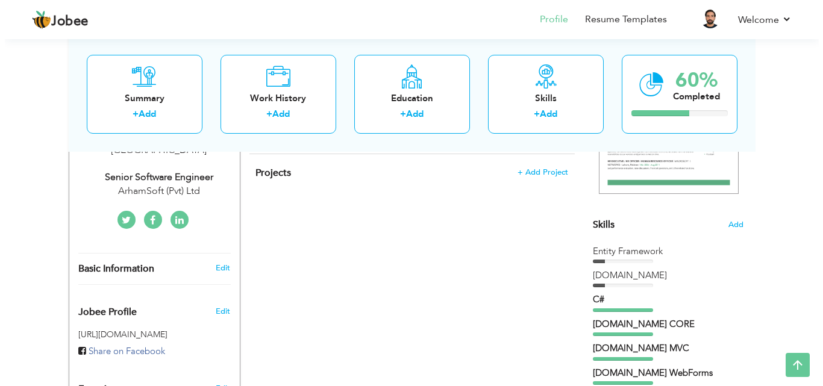
scroll to position [232, 0]
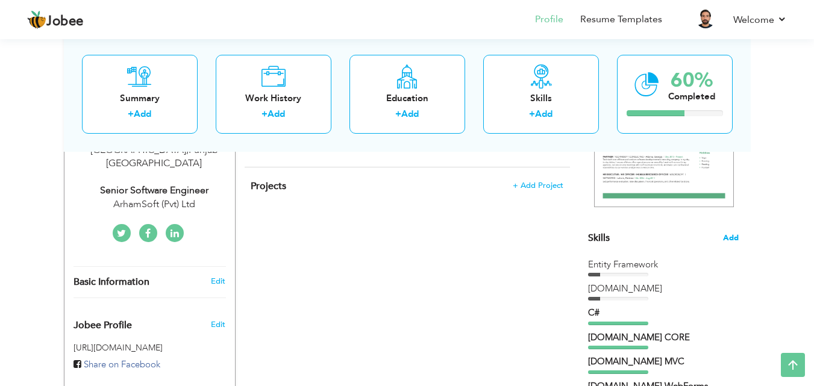
click at [726, 236] on span "Add" at bounding box center [731, 237] width 16 height 11
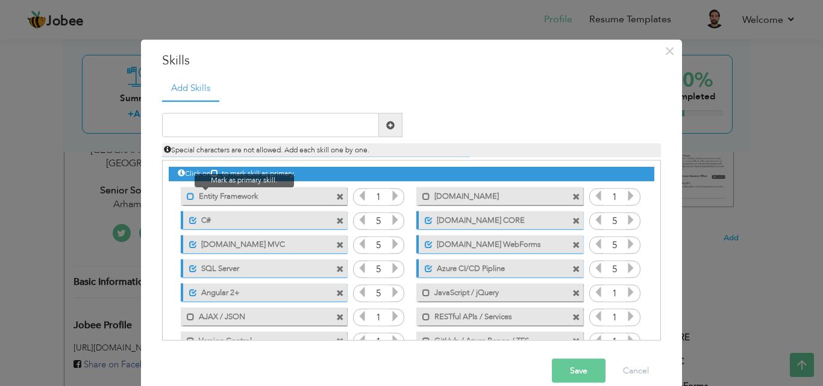
click at [187, 196] on span at bounding box center [191, 196] width 8 height 8
click at [390, 196] on icon at bounding box center [395, 195] width 11 height 11
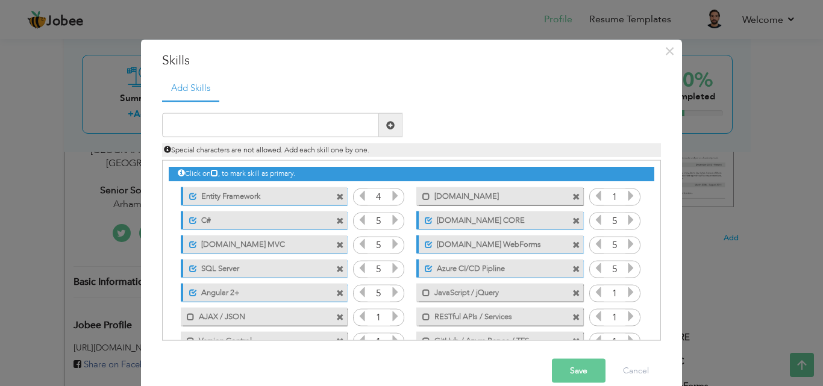
click at [390, 196] on icon at bounding box center [395, 195] width 11 height 11
click at [422, 198] on span at bounding box center [426, 196] width 8 height 8
click at [625, 197] on icon at bounding box center [630, 195] width 11 height 11
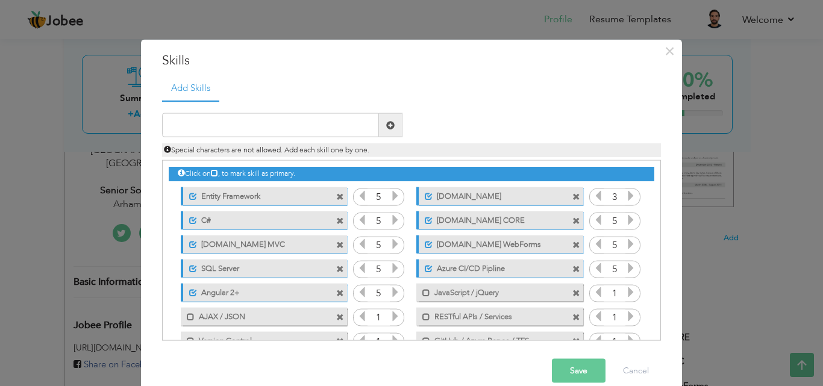
click at [625, 197] on icon at bounding box center [630, 195] width 11 height 11
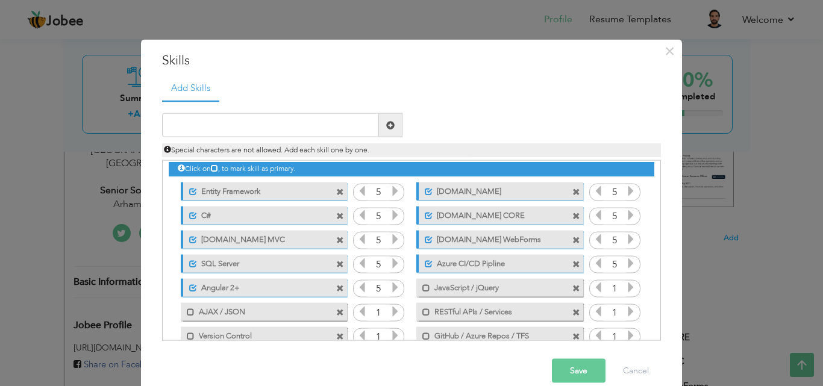
click at [390, 307] on icon at bounding box center [395, 311] width 11 height 11
click at [187, 312] on span at bounding box center [191, 312] width 8 height 8
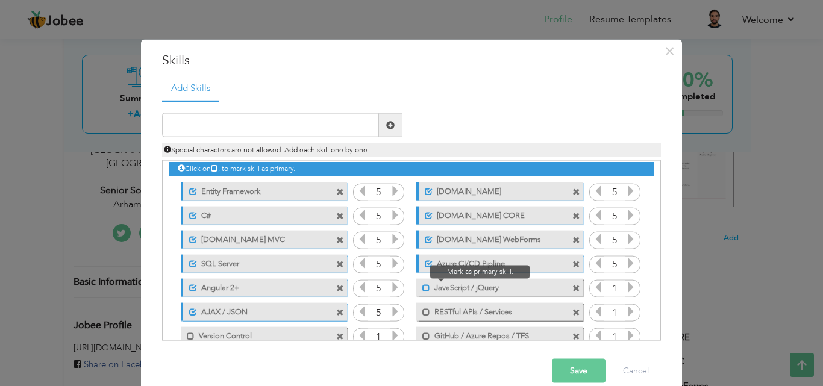
click at [422, 287] on span at bounding box center [426, 288] width 8 height 8
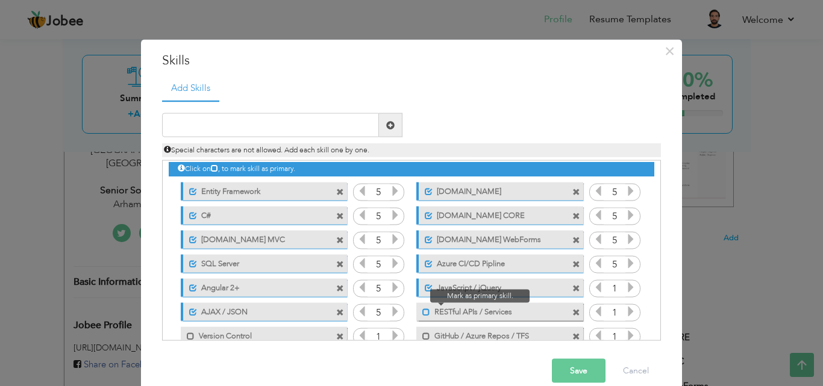
click at [422, 309] on span at bounding box center [426, 312] width 8 height 8
click at [625, 288] on icon at bounding box center [630, 287] width 11 height 11
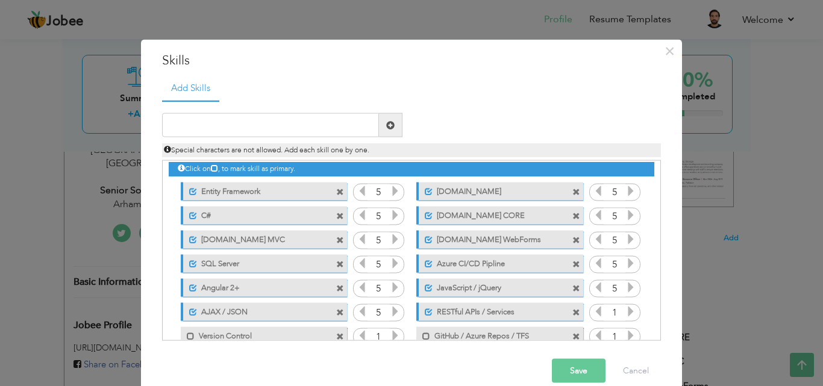
click at [625, 288] on icon at bounding box center [630, 287] width 11 height 11
click at [625, 306] on icon at bounding box center [630, 311] width 11 height 11
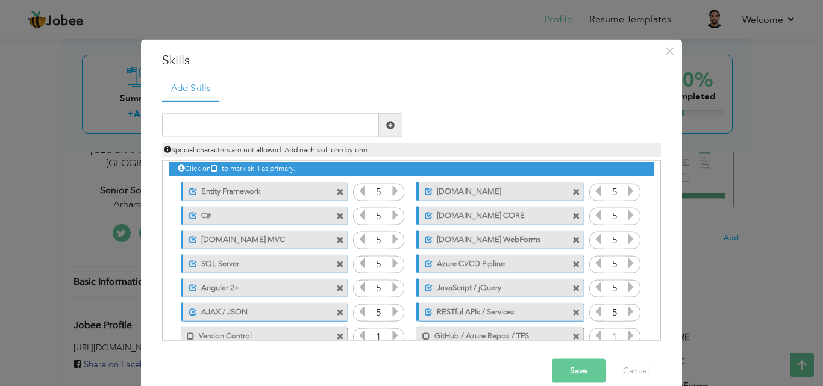
click at [390, 337] on icon at bounding box center [395, 335] width 11 height 11
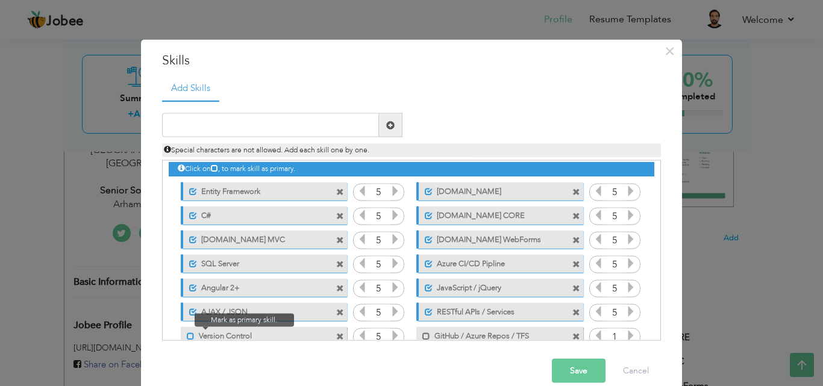
click at [187, 335] on span at bounding box center [191, 336] width 8 height 8
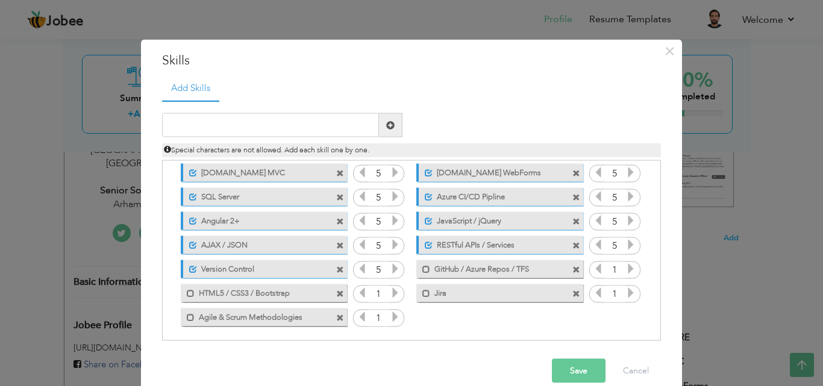
scroll to position [75, 0]
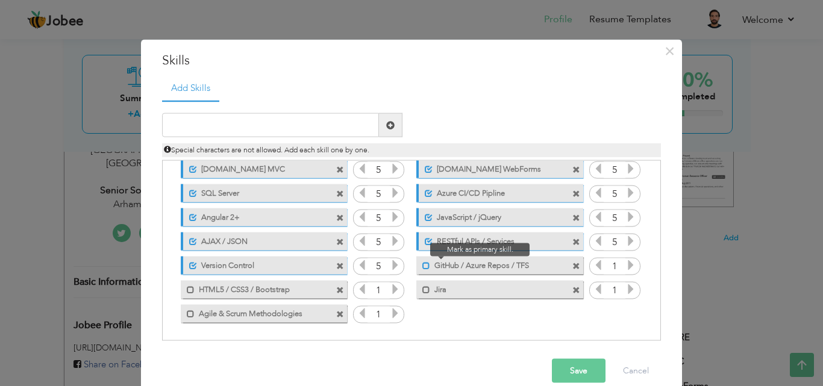
click at [422, 266] on span at bounding box center [426, 265] width 8 height 8
click at [625, 265] on icon at bounding box center [630, 265] width 11 height 11
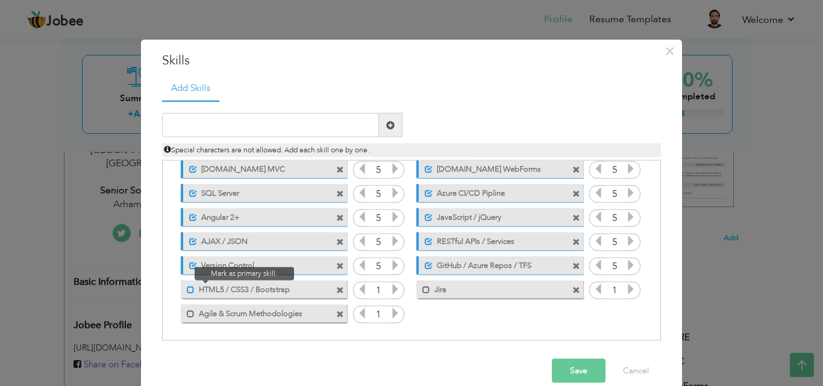
click at [189, 290] on span at bounding box center [191, 289] width 8 height 8
click at [390, 289] on icon at bounding box center [395, 289] width 11 height 11
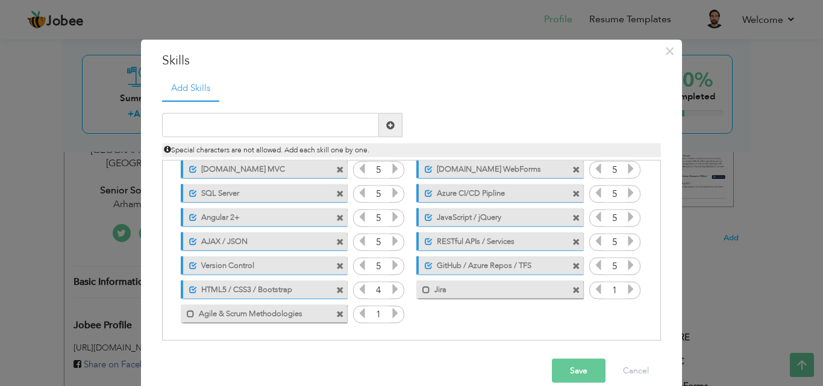
click at [390, 289] on icon at bounding box center [395, 289] width 11 height 11
click at [422, 293] on span at bounding box center [426, 289] width 8 height 8
click at [625, 291] on icon at bounding box center [630, 289] width 11 height 11
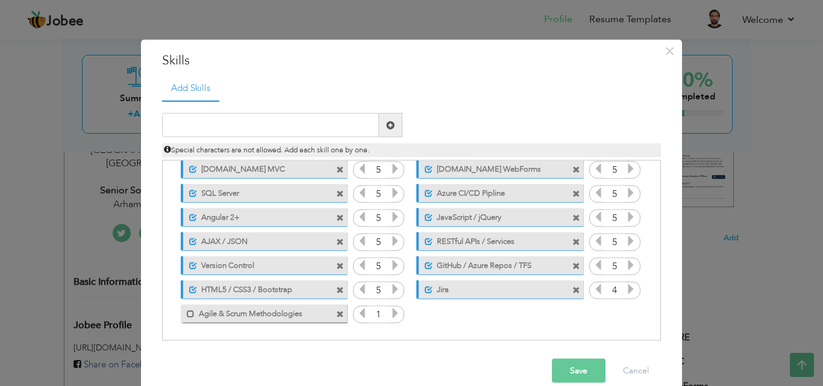
click at [625, 291] on icon at bounding box center [630, 289] width 11 height 11
click at [187, 315] on span at bounding box center [191, 314] width 8 height 8
click at [390, 315] on icon at bounding box center [395, 313] width 11 height 11
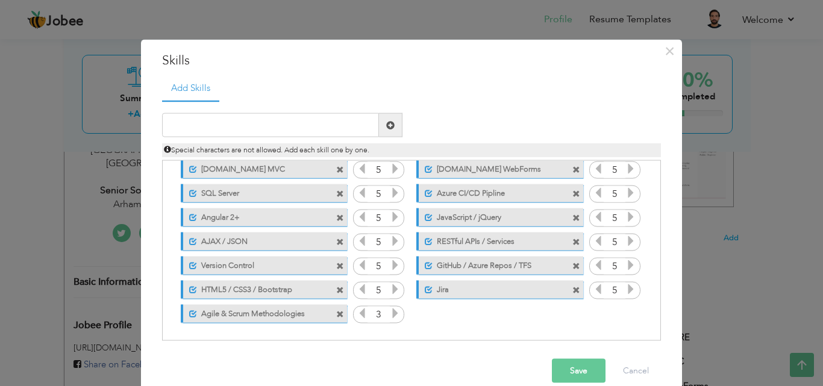
click at [390, 315] on icon at bounding box center [395, 313] width 11 height 11
click at [572, 375] on button "Save" at bounding box center [579, 371] width 54 height 24
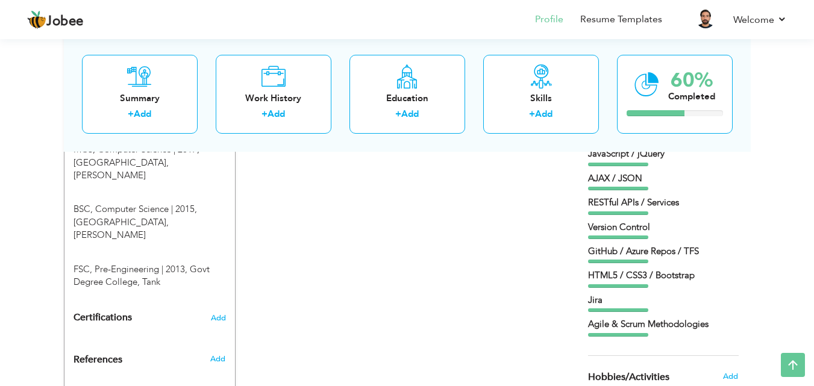
scroll to position [496, 0]
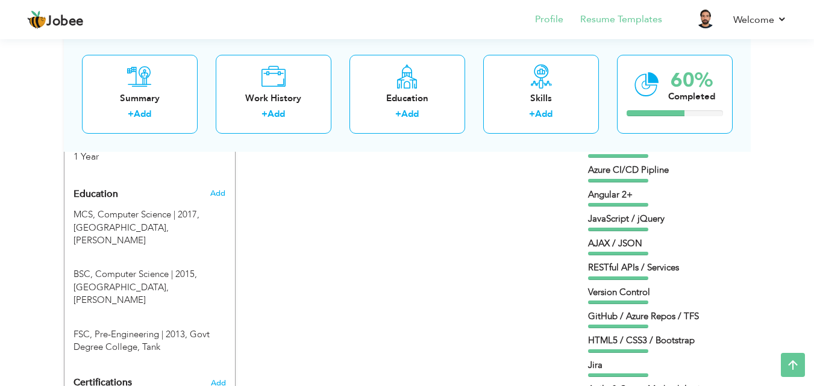
click at [642, 28] on li "Resume Templates" at bounding box center [612, 20] width 99 height 33
click at [641, 19] on link "Resume Templates" at bounding box center [621, 20] width 82 height 14
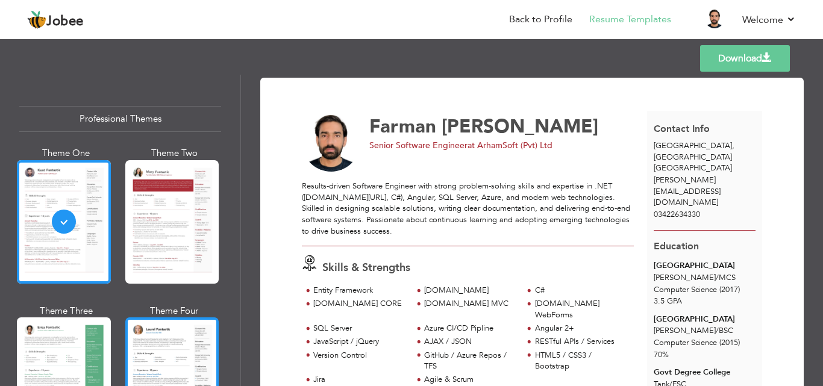
click at [182, 354] on div at bounding box center [172, 378] width 94 height 123
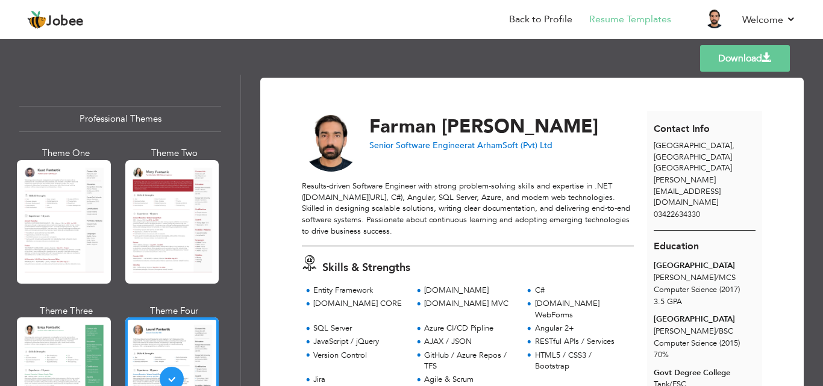
scroll to position [180, 0]
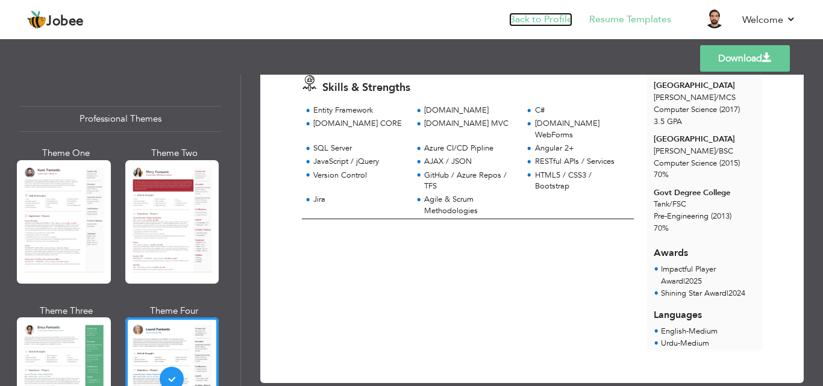
click at [538, 22] on link "Back to Profile" at bounding box center [540, 20] width 63 height 14
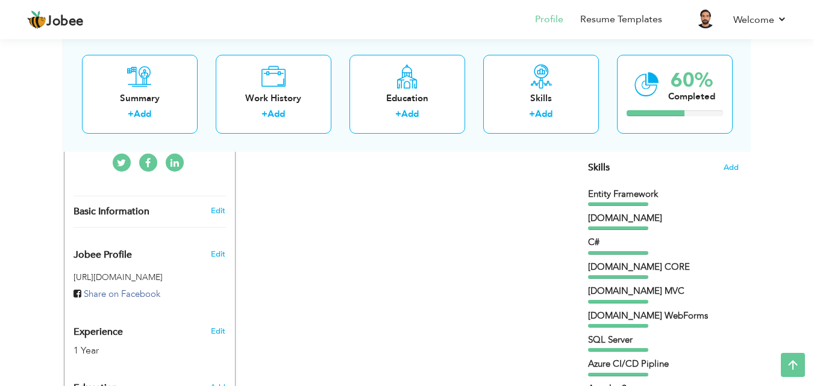
scroll to position [304, 0]
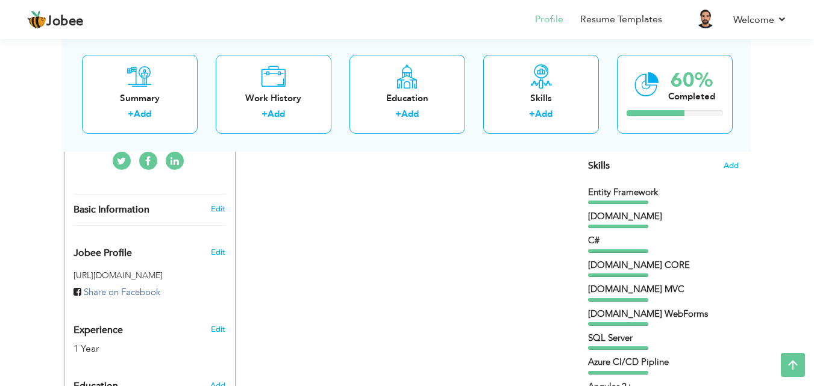
drag, startPoint x: 623, startPoint y: 197, endPoint x: 637, endPoint y: 202, distance: 15.4
click at [637, 202] on div "Entity Framework" at bounding box center [663, 195] width 151 height 18
click at [618, 277] on div at bounding box center [618, 275] width 60 height 4
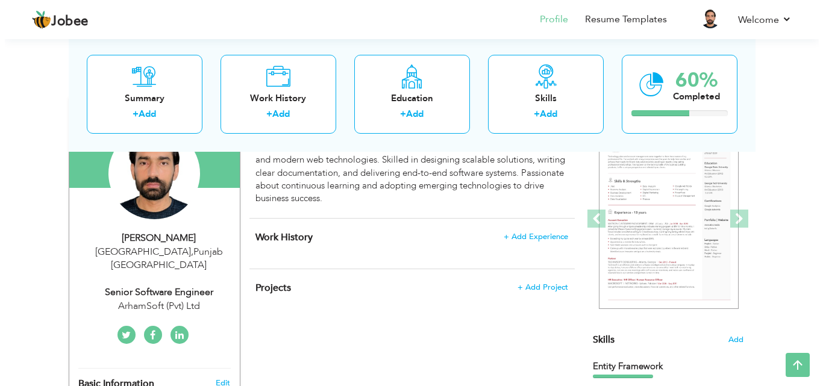
scroll to position [128, 0]
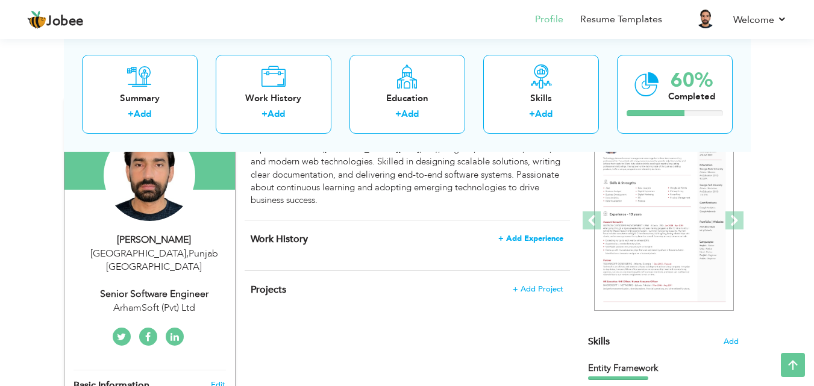
click at [526, 238] on span "+ Add Experience" at bounding box center [530, 238] width 65 height 8
